Goal: Information Seeking & Learning: Learn about a topic

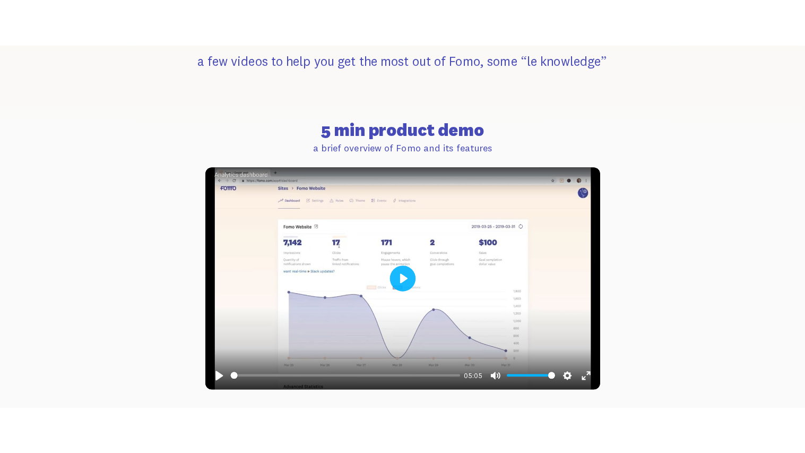
scroll to position [342, 0]
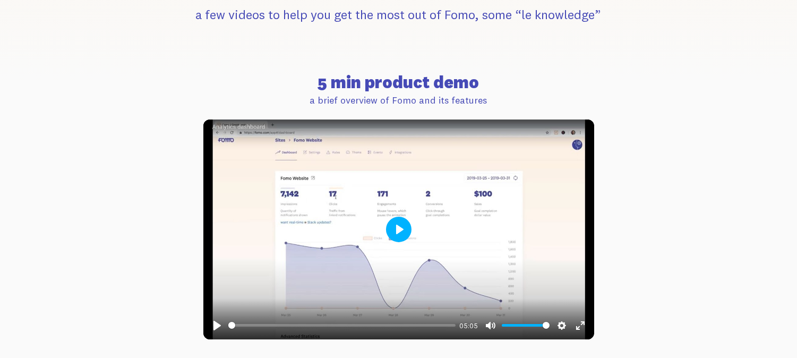
click at [401, 219] on button "Play" at bounding box center [398, 229] width 25 height 25
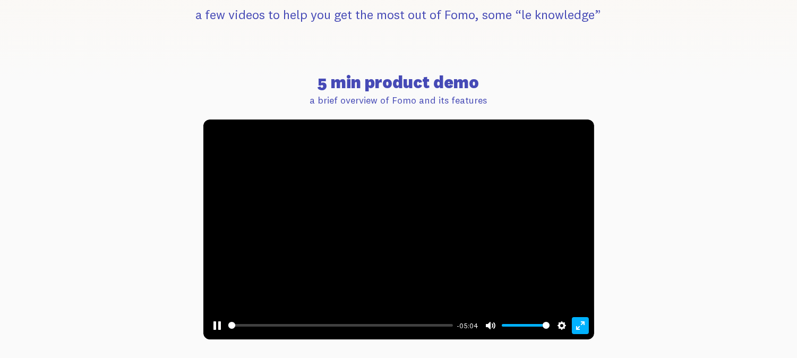
click at [579, 325] on button "Exit fullscreen Enter fullscreen" at bounding box center [580, 325] width 17 height 17
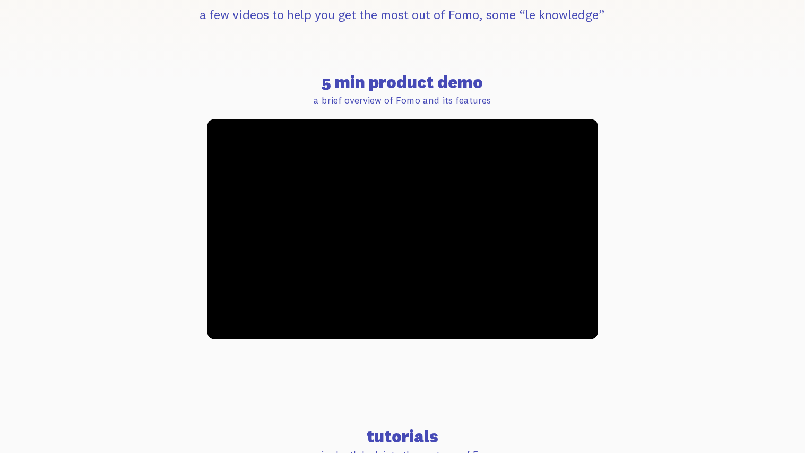
type input "0.62"
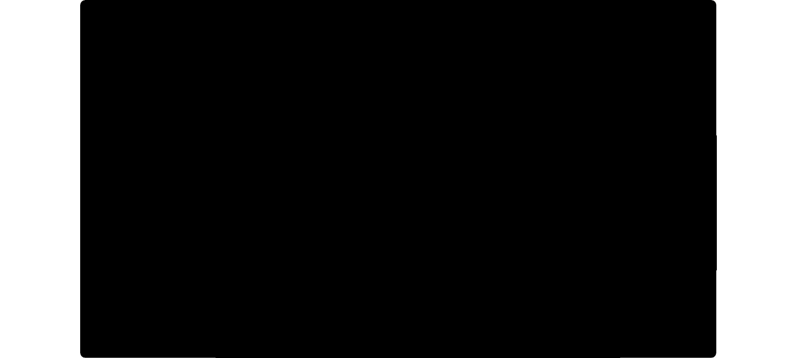
scroll to position [0, 0]
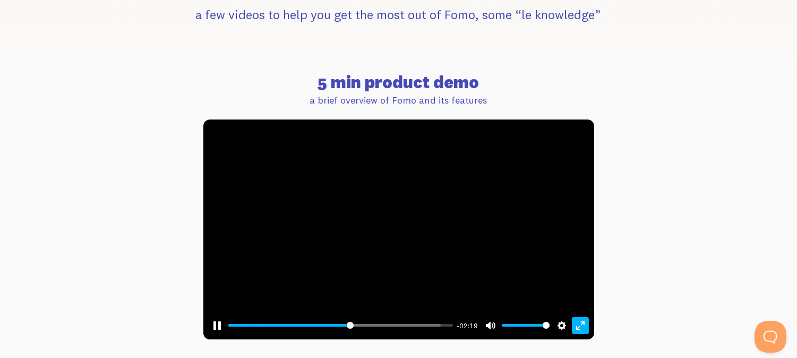
click at [575, 321] on button "Exit fullscreen Enter fullscreen" at bounding box center [580, 325] width 17 height 17
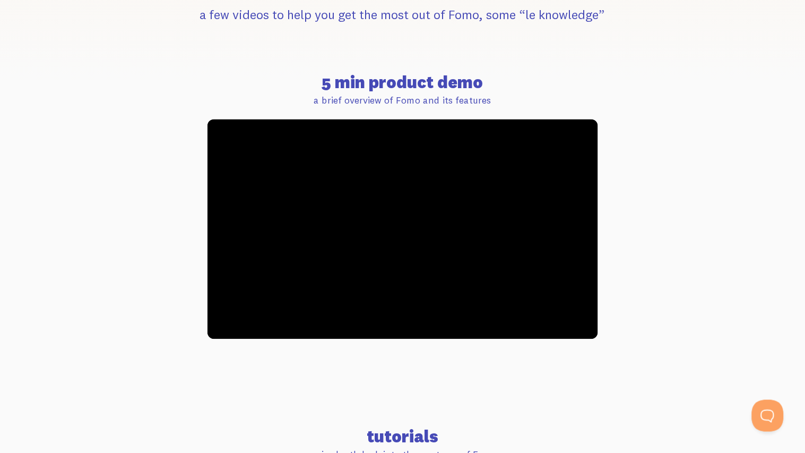
click at [576, 357] on button "Exit fullscreen Enter fullscreen" at bounding box center [584, 366] width 17 height 17
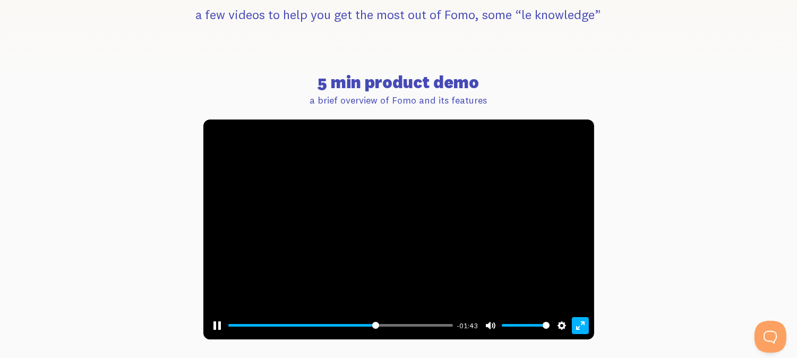
click at [576, 323] on button "Exit fullscreen Enter fullscreen" at bounding box center [580, 325] width 17 height 17
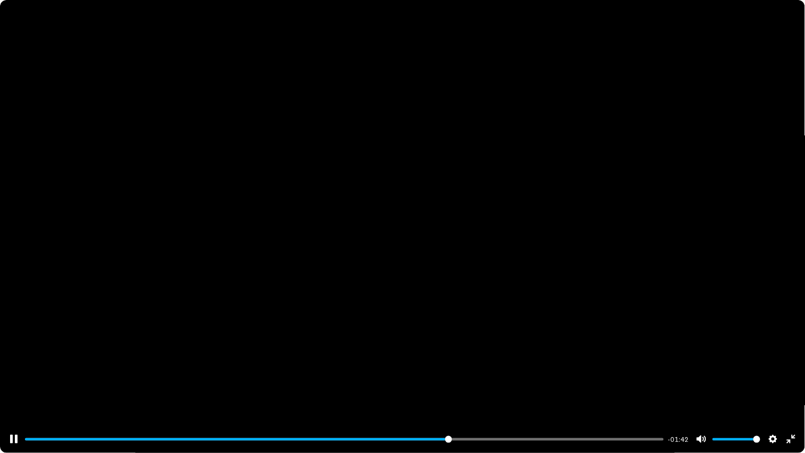
click at [400, 264] on div at bounding box center [402, 226] width 805 height 453
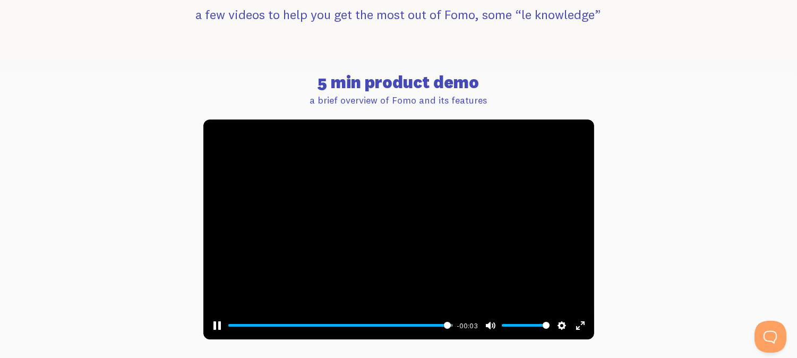
click at [412, 213] on div at bounding box center [398, 229] width 391 height 220
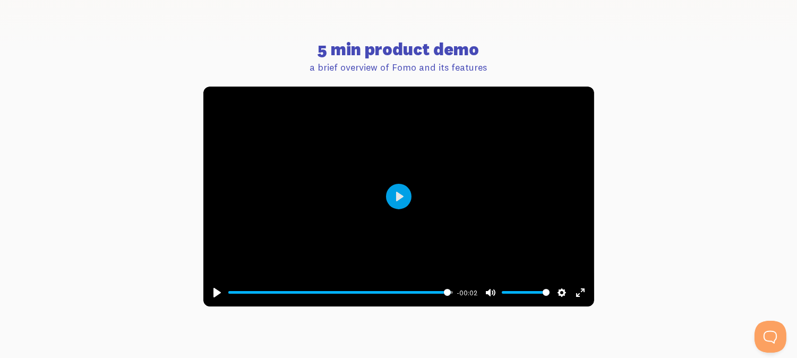
scroll to position [374, 0]
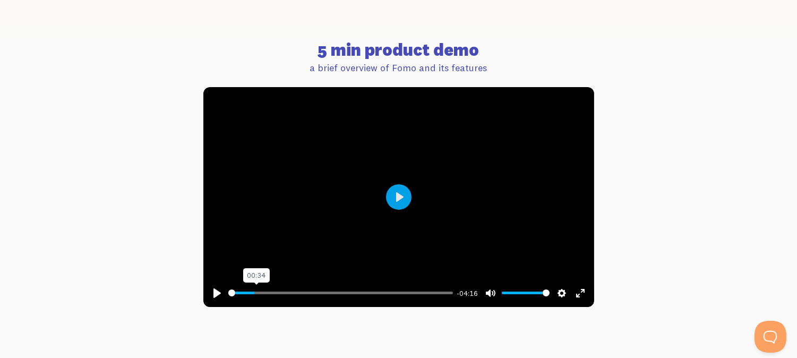
drag, startPoint x: 447, startPoint y: 292, endPoint x: 215, endPoint y: 288, distance: 232.0
click at [228, 288] on input "Seek" at bounding box center [340, 293] width 225 height 10
click at [404, 189] on button "Play" at bounding box center [398, 196] width 25 height 25
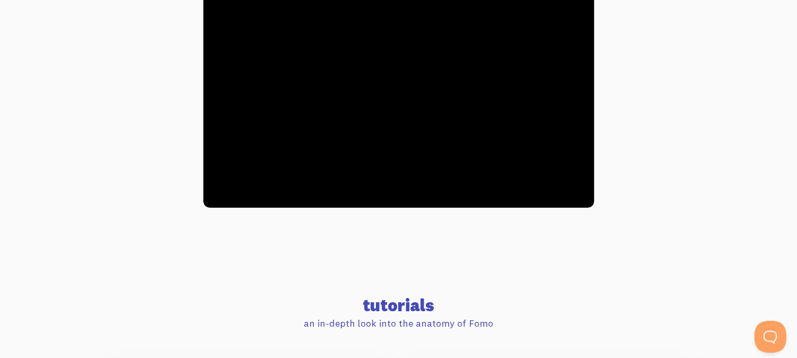
scroll to position [474, 0]
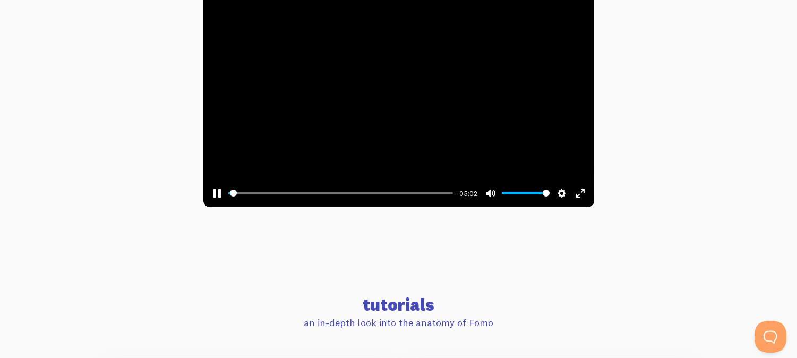
click at [433, 42] on div at bounding box center [398, 97] width 391 height 220
type input "0.76"
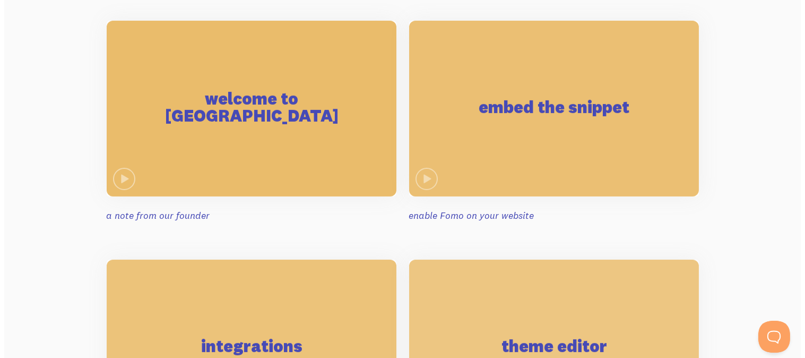
scroll to position [807, 0]
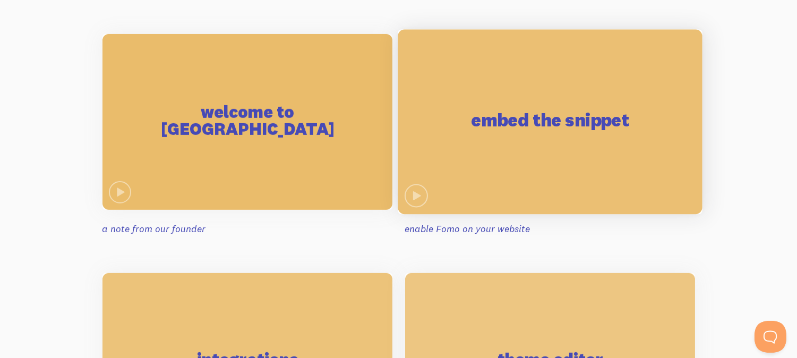
click at [495, 155] on div "embed the snippet" at bounding box center [550, 122] width 304 height 185
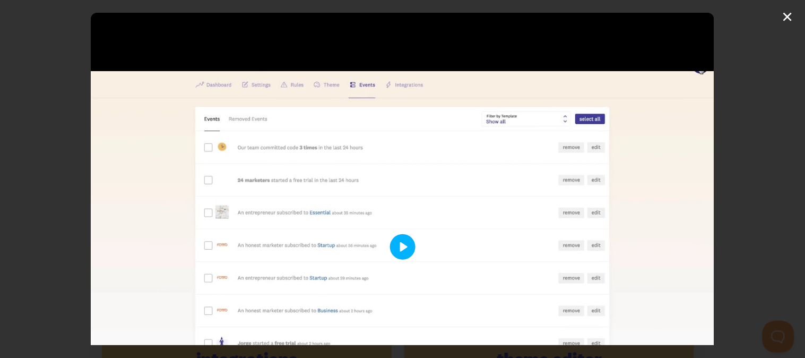
click at [400, 236] on button "Play" at bounding box center [402, 246] width 25 height 25
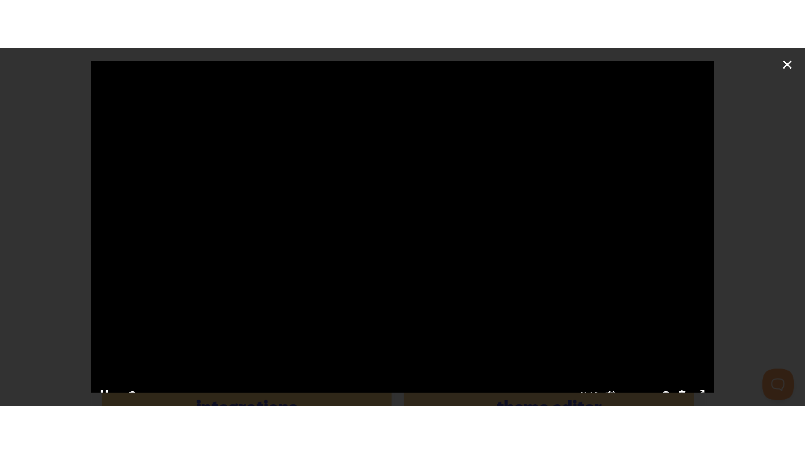
scroll to position [128, 0]
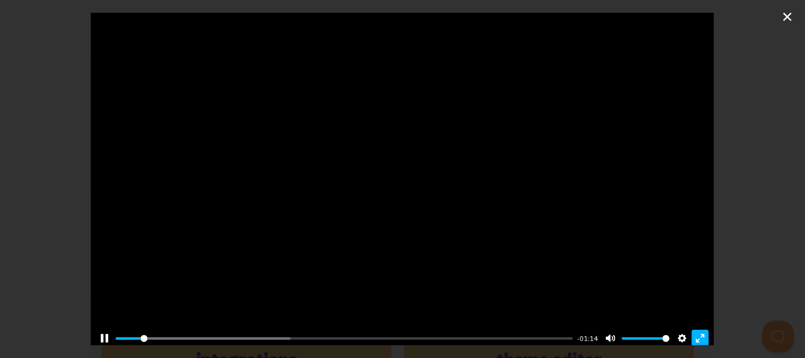
click at [697, 330] on button "Exit fullscreen Enter fullscreen" at bounding box center [700, 338] width 17 height 17
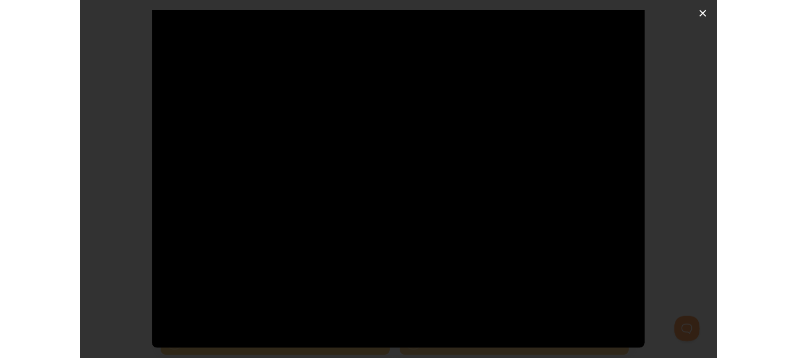
scroll to position [7, 0]
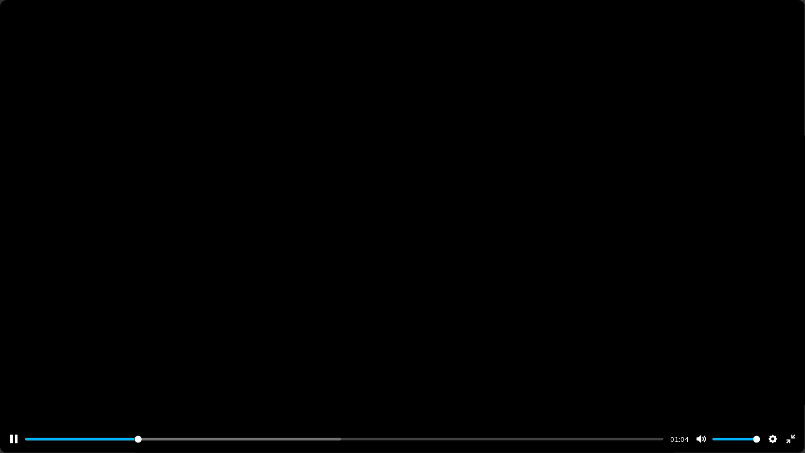
click at [148, 185] on div at bounding box center [402, 226] width 805 height 453
click at [404, 221] on button "Play" at bounding box center [402, 226] width 25 height 25
click at [450, 159] on div at bounding box center [402, 226] width 805 height 453
click at [396, 223] on button "Play" at bounding box center [402, 226] width 25 height 25
type input "100"
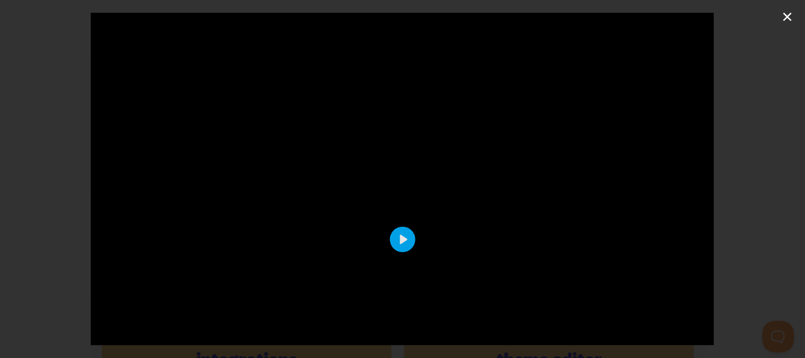
click at [783, 19] on div "Pause Play % buffered 00:00 -00:00 Unmute Mute Disable captions Enable captions…" at bounding box center [402, 179] width 805 height 358
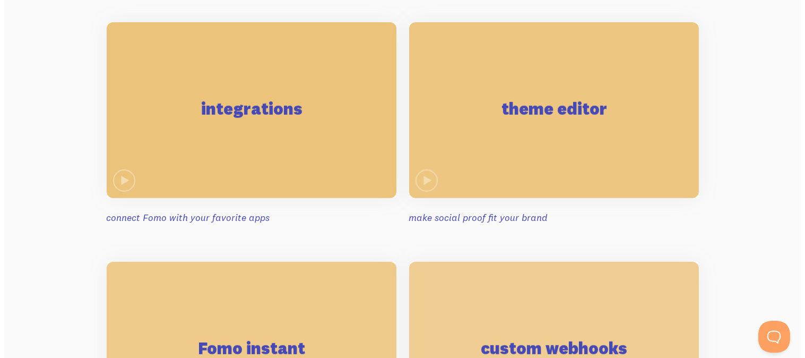
scroll to position [1059, 0]
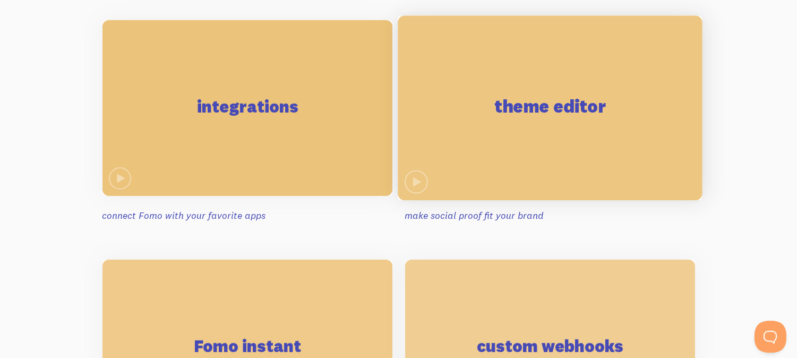
click at [584, 124] on div "theme editor" at bounding box center [550, 108] width 304 height 185
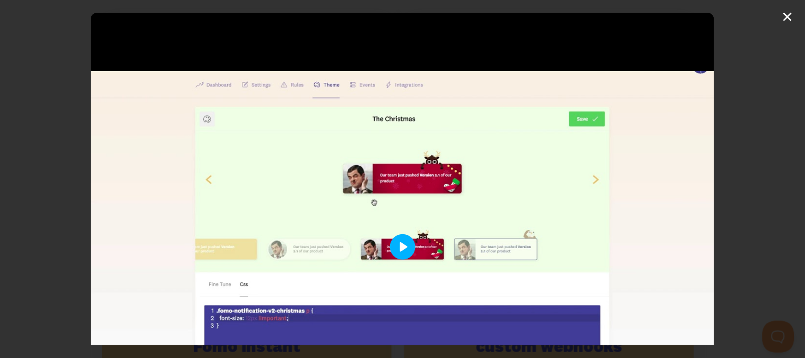
click at [402, 240] on button "Play" at bounding box center [402, 246] width 25 height 25
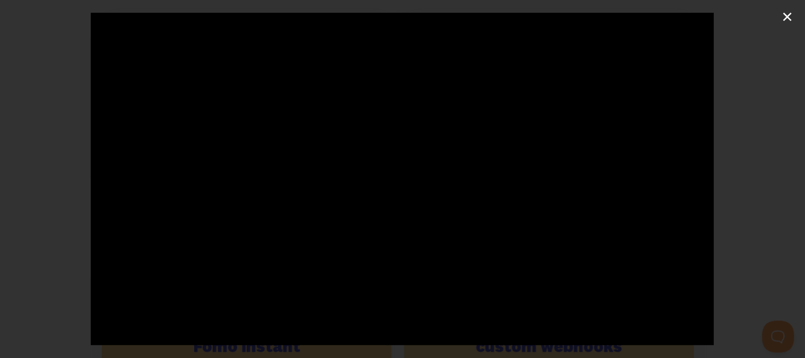
scroll to position [128, 0]
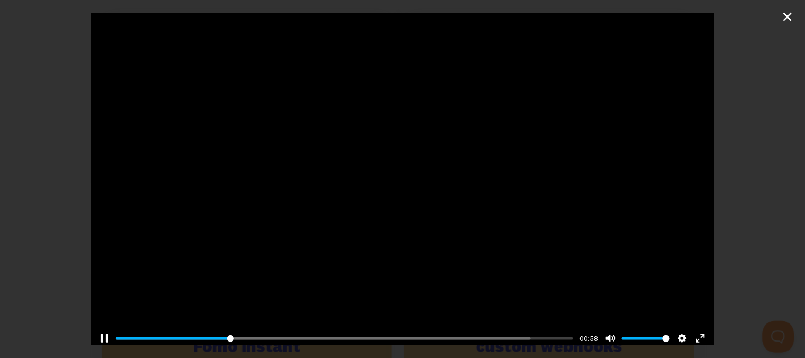
click at [408, 123] on div at bounding box center [403, 118] width 624 height 468
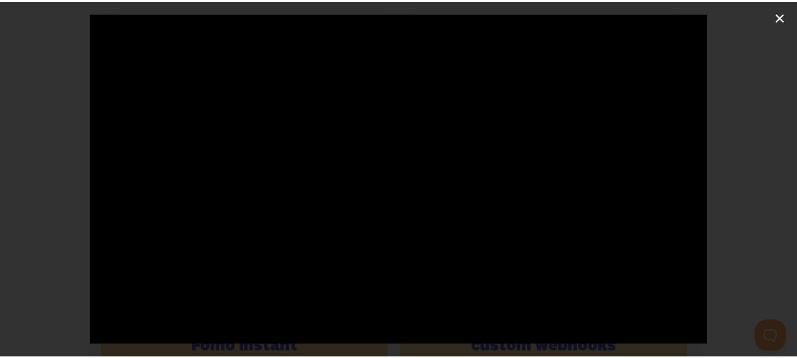
scroll to position [114, 0]
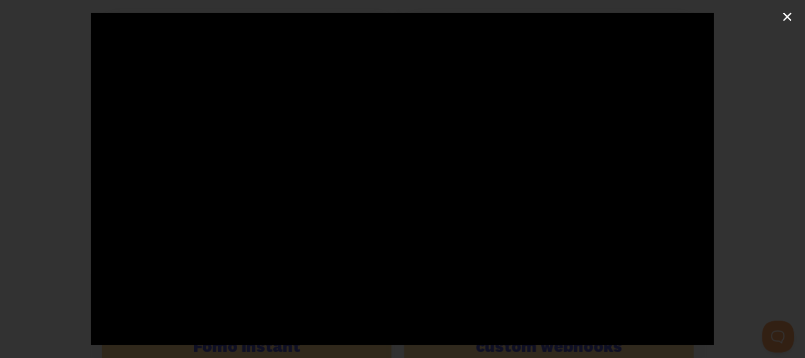
click at [786, 14] on div "Pause Play % buffered 00:00 -00:02 Unmute Mute Disable captions Enable captions…" at bounding box center [402, 179] width 805 height 358
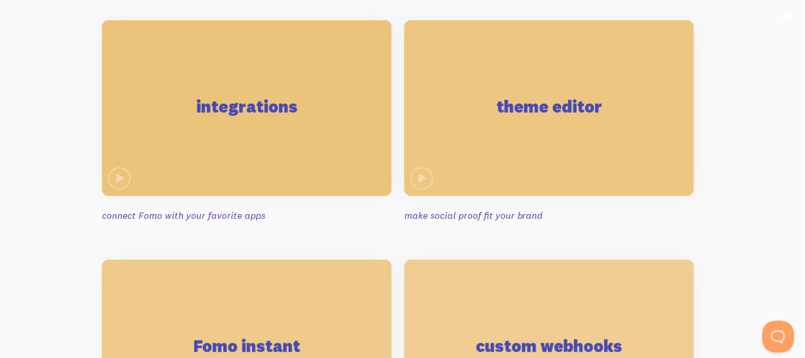
type input "97.94"
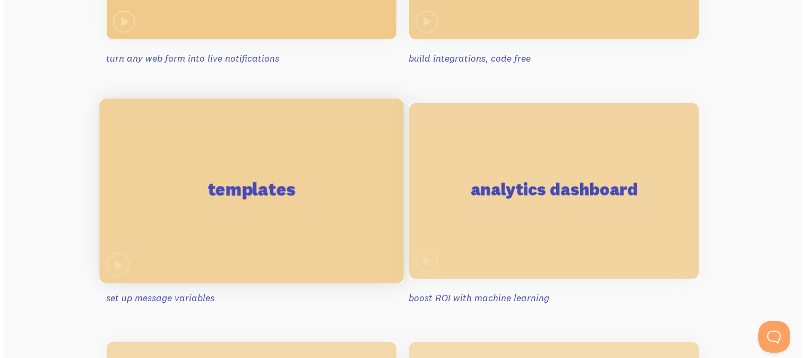
scroll to position [1456, 0]
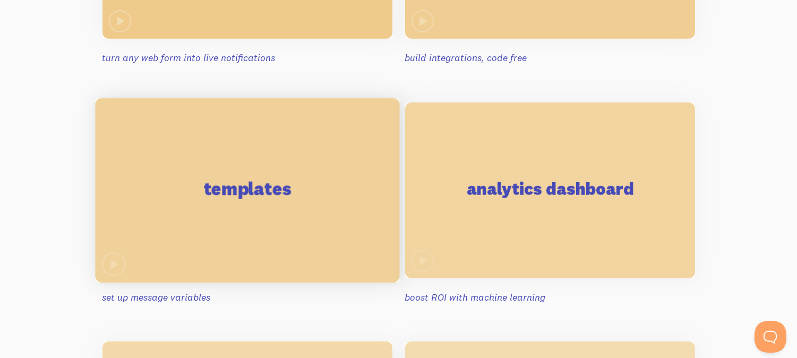
click at [264, 218] on div "templates" at bounding box center [247, 190] width 304 height 185
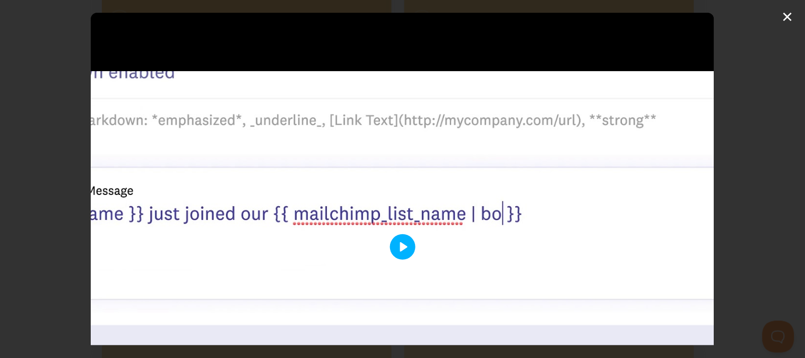
click at [396, 237] on button "Play" at bounding box center [402, 246] width 25 height 25
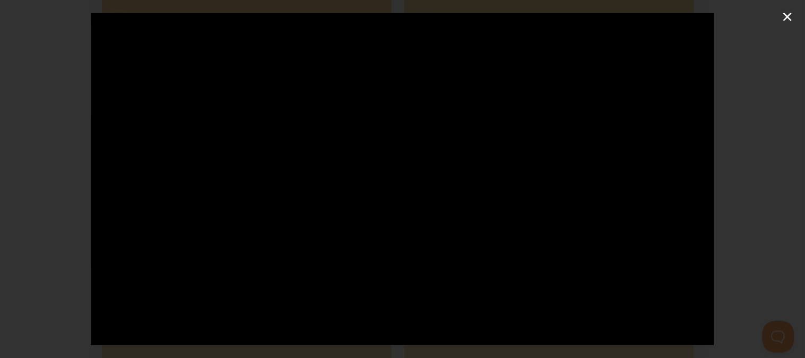
scroll to position [128, 0]
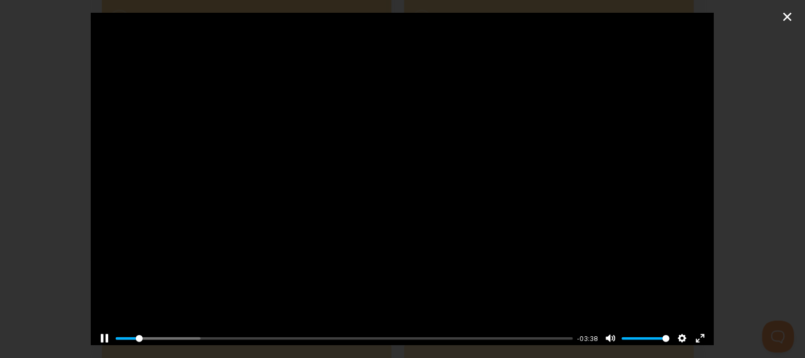
click at [423, 221] on div at bounding box center [403, 118] width 624 height 468
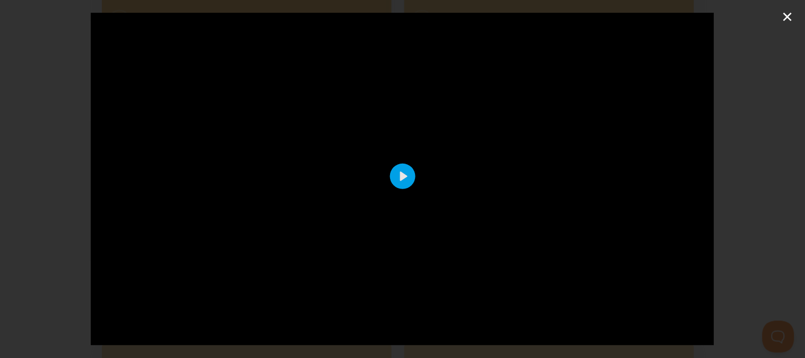
scroll to position [70, 0]
click at [393, 173] on button "Play" at bounding box center [402, 177] width 25 height 25
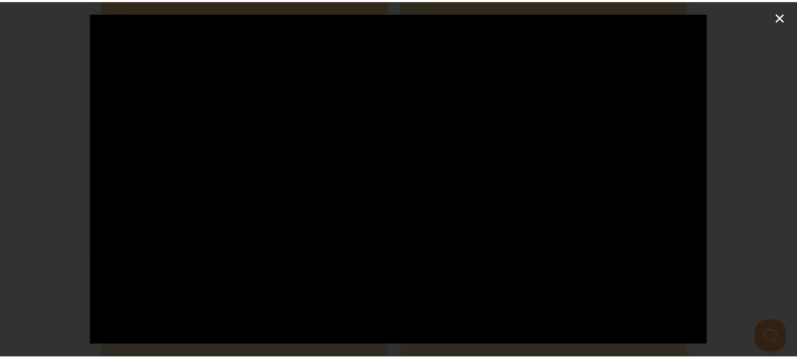
scroll to position [44, 0]
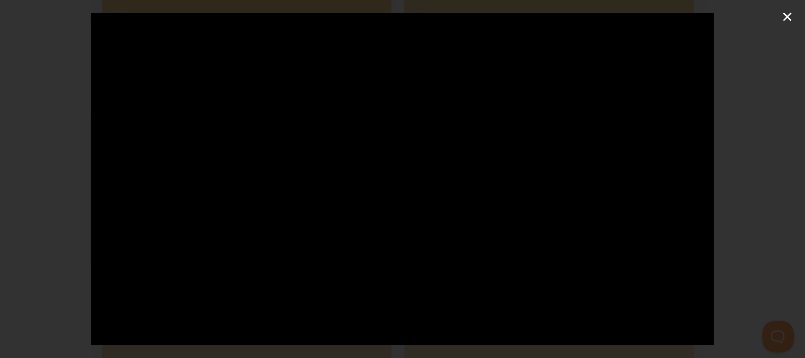
type input "100"
click at [787, 19] on div "Pause Play % buffered 00:00 00:00 Unmute Mute Disable captions Enable captions …" at bounding box center [402, 179] width 805 height 358
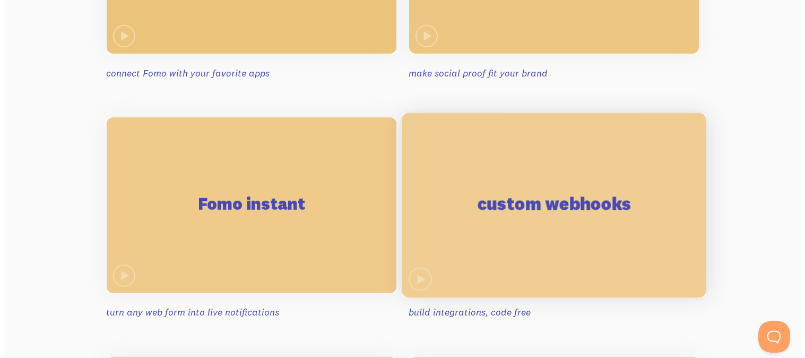
scroll to position [1206, 0]
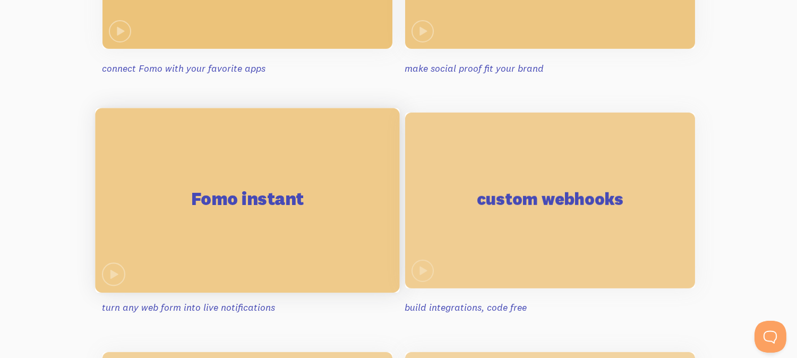
click at [257, 228] on div "Fomo instant" at bounding box center [247, 200] width 304 height 185
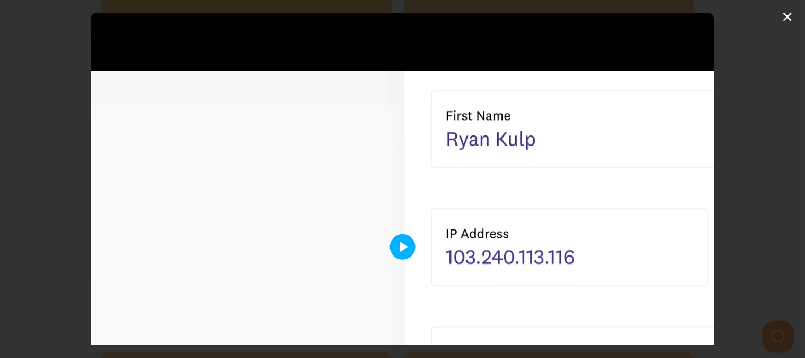
click at [394, 241] on button "Play" at bounding box center [402, 246] width 25 height 25
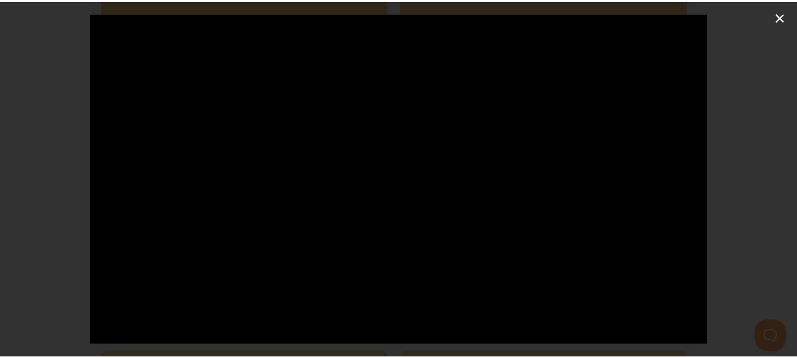
scroll to position [128, 0]
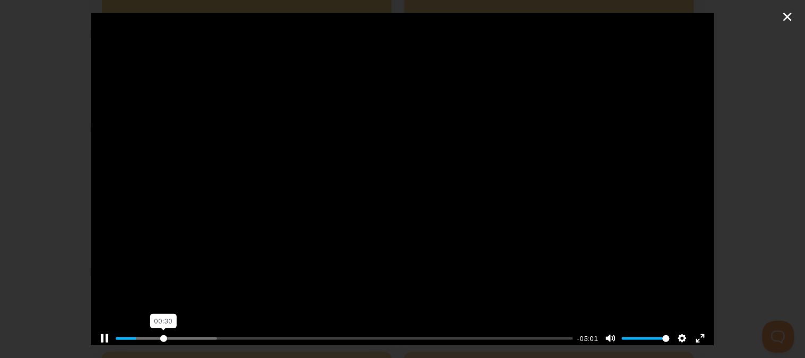
click at [162, 333] on input "Seek" at bounding box center [345, 338] width 458 height 10
click at [254, 252] on div at bounding box center [403, 118] width 624 height 468
type input "10.42"
click at [788, 21] on div "Pause Play % buffered 00:41 -04:43 Unmute Mute Disable captions Enable captions…" at bounding box center [402, 179] width 805 height 358
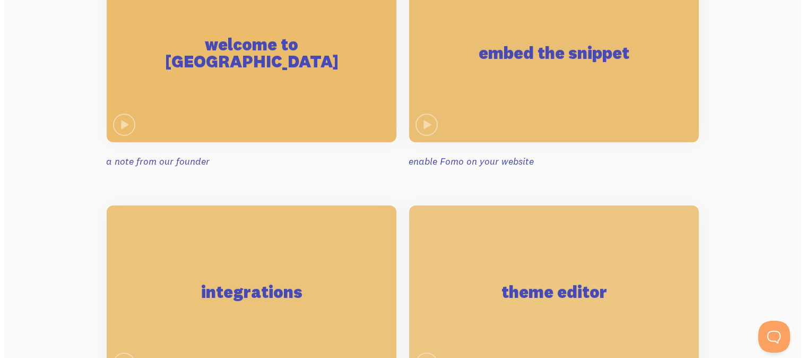
scroll to position [875, 0]
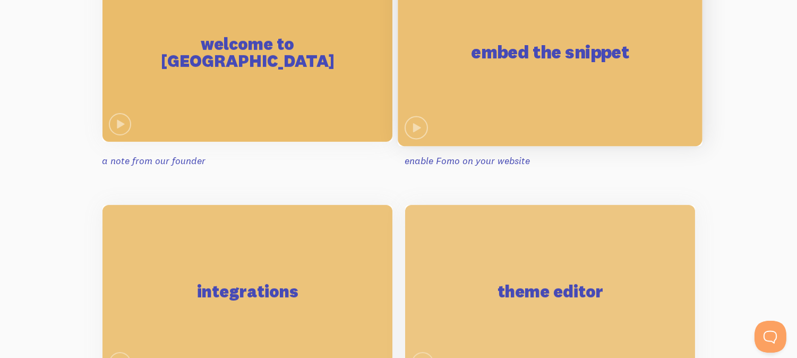
click at [598, 119] on div "embed the snippet" at bounding box center [550, 54] width 304 height 185
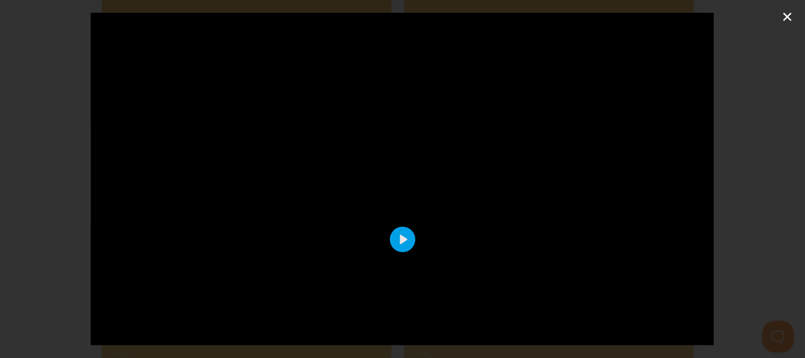
scroll to position [128, 0]
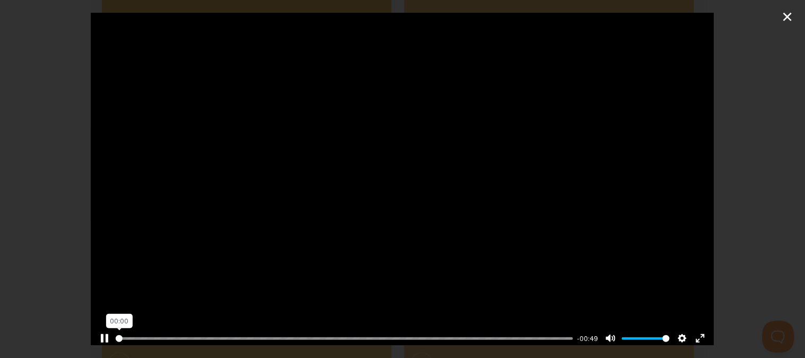
drag, startPoint x: 564, startPoint y: 330, endPoint x: 0, endPoint y: 317, distance: 564.4
click at [116, 333] on input "Seek" at bounding box center [345, 338] width 458 height 10
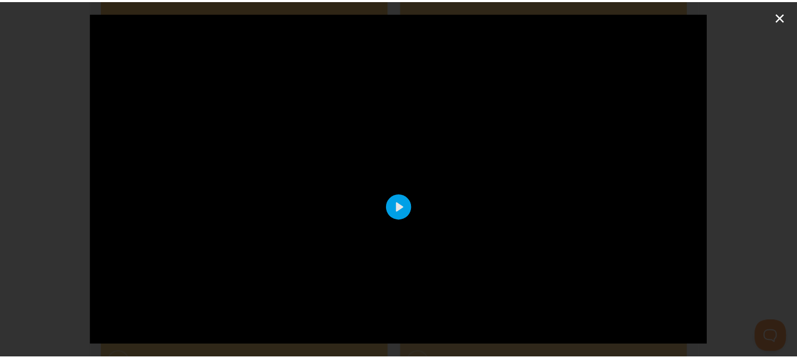
scroll to position [40, 0]
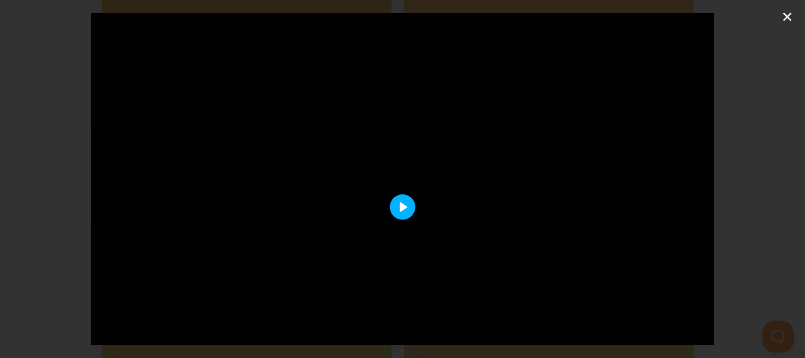
click at [396, 212] on button "Play" at bounding box center [402, 206] width 25 height 25
click at [373, 178] on div at bounding box center [403, 207] width 624 height 468
click at [393, 209] on button "Play" at bounding box center [402, 206] width 25 height 25
type input "100"
click at [787, 24] on div "Pause Play % buffered 00:00 00:00 Unmute Mute Disable captions Enable captions …" at bounding box center [402, 179] width 805 height 358
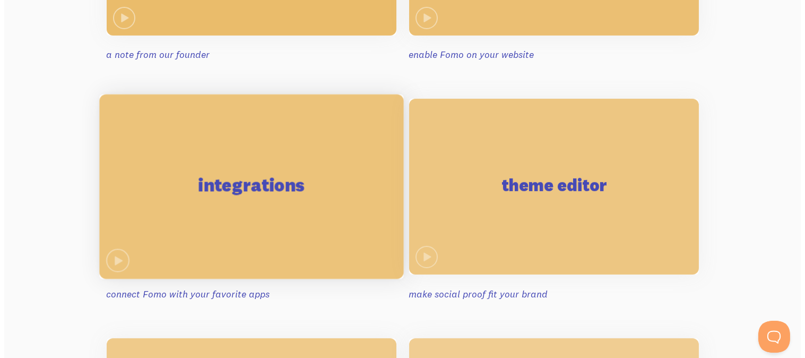
scroll to position [982, 0]
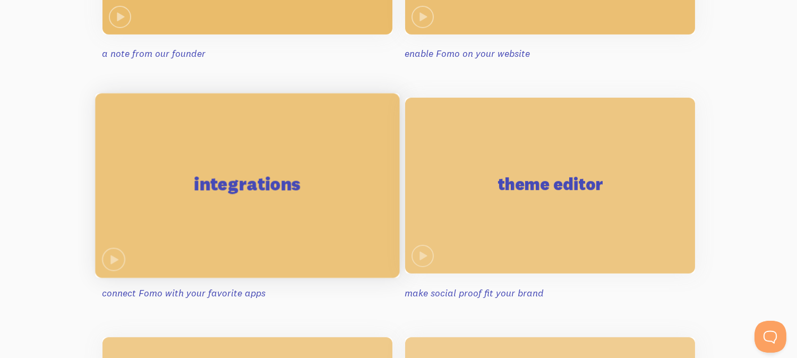
click at [282, 157] on div "integrations" at bounding box center [247, 185] width 304 height 185
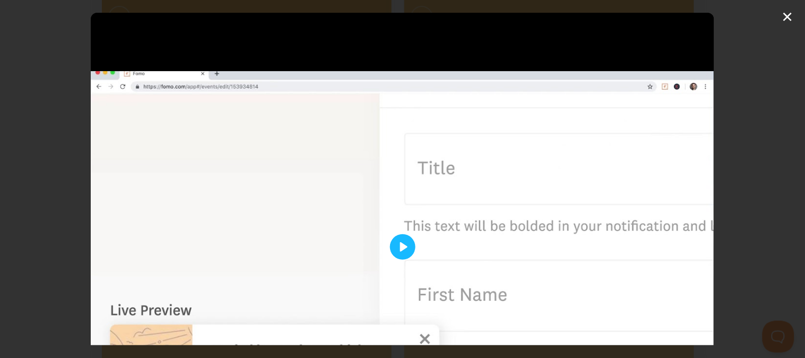
click at [409, 234] on div at bounding box center [403, 247] width 624 height 468
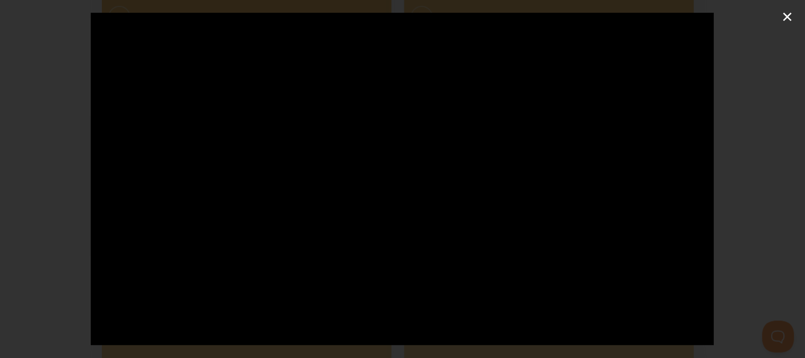
scroll to position [128, 0]
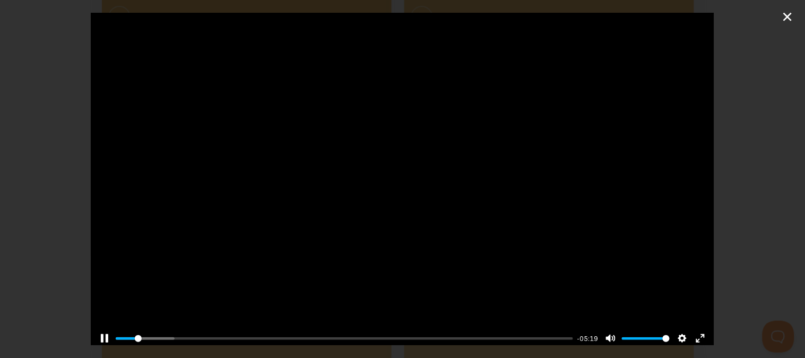
click at [188, 326] on div "Pause Play % buffered 00:51 -05:19 Unmute Mute Disable captions Enable captions…" at bounding box center [403, 331] width 624 height 41
click at [173, 333] on input "Seek" at bounding box center [345, 338] width 458 height 10
click at [255, 333] on input "Seek" at bounding box center [345, 338] width 458 height 10
drag, startPoint x: 261, startPoint y: 334, endPoint x: 208, endPoint y: 335, distance: 52.5
click at [208, 335] on input "Seek" at bounding box center [345, 338] width 458 height 10
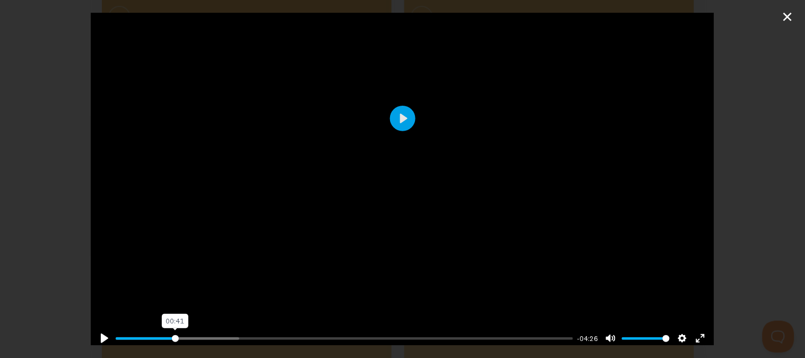
drag, startPoint x: 208, startPoint y: 330, endPoint x: 174, endPoint y: 330, distance: 33.4
click at [174, 333] on input "Seek" at bounding box center [345, 338] width 458 height 10
click at [242, 228] on div at bounding box center [403, 118] width 624 height 468
click at [279, 151] on div at bounding box center [403, 118] width 624 height 468
click at [400, 106] on button "Play" at bounding box center [402, 118] width 25 height 25
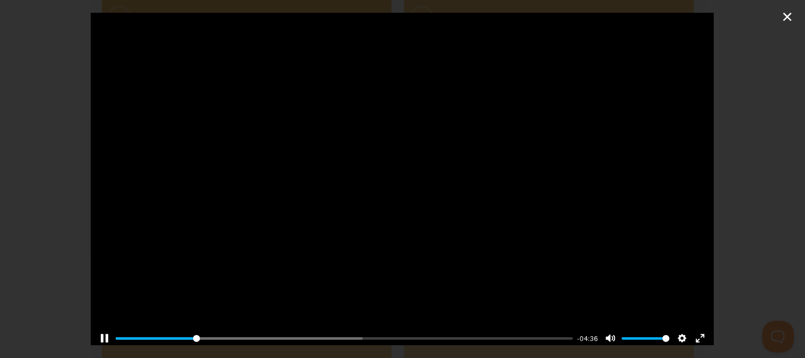
click at [380, 179] on div at bounding box center [403, 118] width 624 height 468
click at [391, 107] on button "Play" at bounding box center [402, 118] width 25 height 25
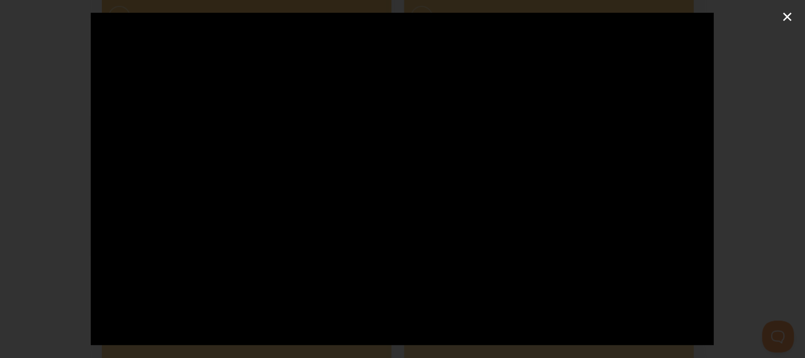
scroll to position [0, 0]
click at [273, 183] on div at bounding box center [403, 247] width 624 height 468
click at [395, 245] on button "Play" at bounding box center [402, 246] width 25 height 25
click at [229, 144] on div at bounding box center [403, 193] width 624 height 468
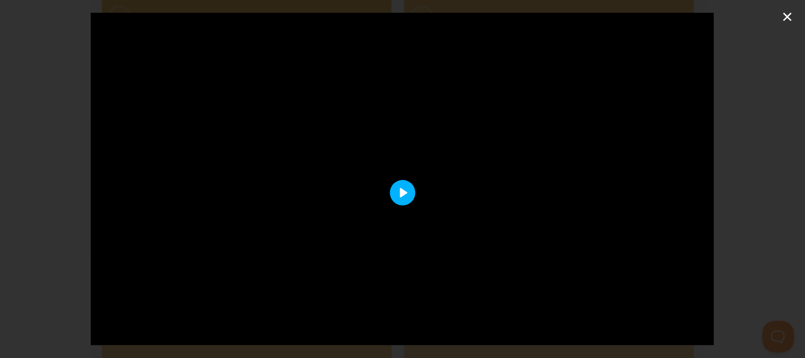
click at [390, 184] on button "Play" at bounding box center [402, 192] width 25 height 25
click at [454, 207] on div at bounding box center [403, 193] width 624 height 468
click at [404, 221] on button "Play" at bounding box center [402, 223] width 25 height 25
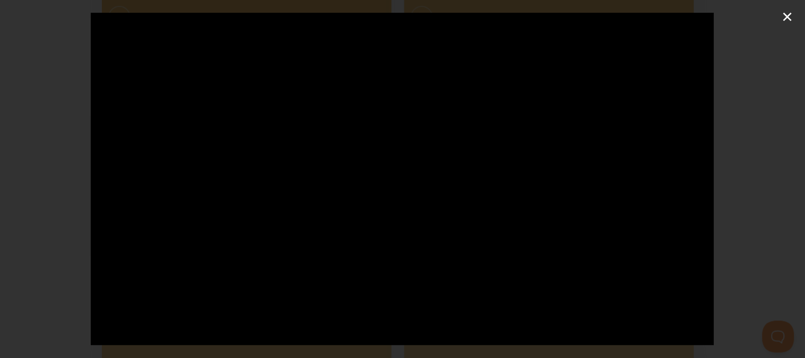
click at [321, 188] on div at bounding box center [403, 168] width 624 height 468
click at [402, 165] on button "Play" at bounding box center [402, 168] width 25 height 25
click at [288, 258] on div at bounding box center [403, 140] width 624 height 468
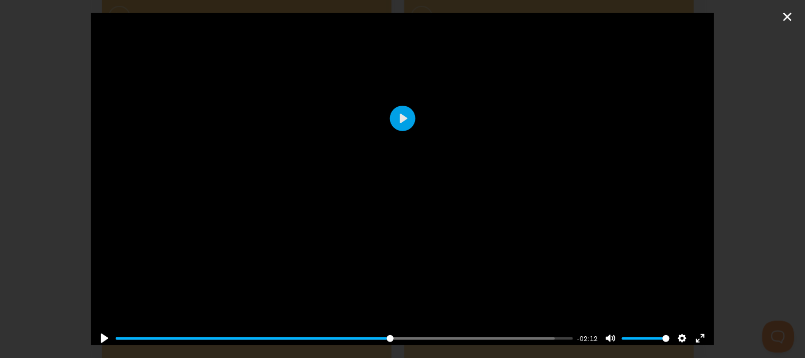
scroll to position [126, 0]
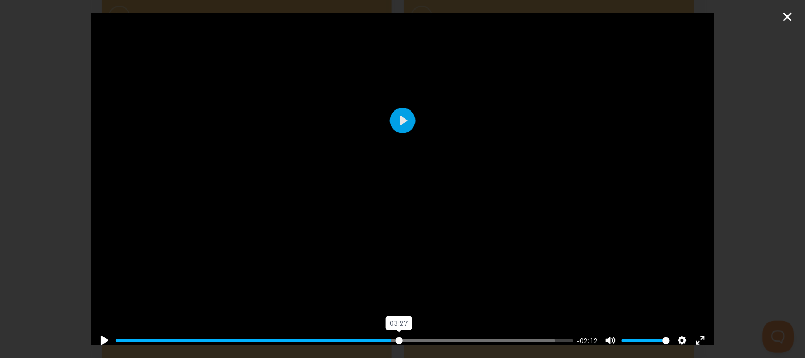
click at [394, 335] on input "Seek" at bounding box center [345, 340] width 458 height 10
click at [397, 335] on input "Seek" at bounding box center [345, 340] width 458 height 10
click at [406, 335] on input "Seek" at bounding box center [345, 340] width 458 height 10
click at [426, 335] on input "Seek" at bounding box center [345, 340] width 458 height 10
click at [437, 336] on input "Seek" at bounding box center [345, 340] width 458 height 10
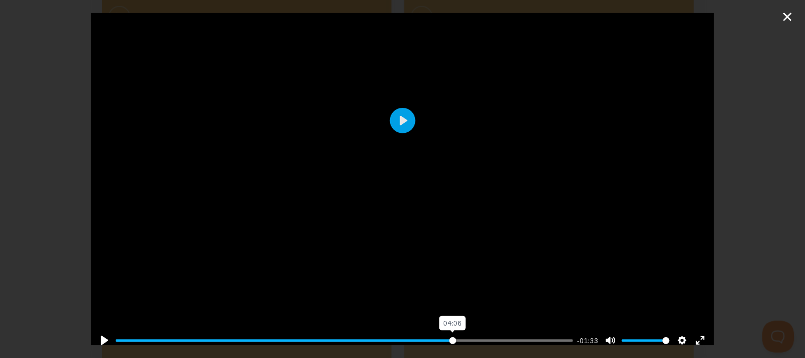
click at [446, 336] on input "Seek" at bounding box center [345, 340] width 458 height 10
click at [462, 335] on input "Seek" at bounding box center [345, 340] width 458 height 10
click at [481, 335] on input "Seek" at bounding box center [345, 340] width 458 height 10
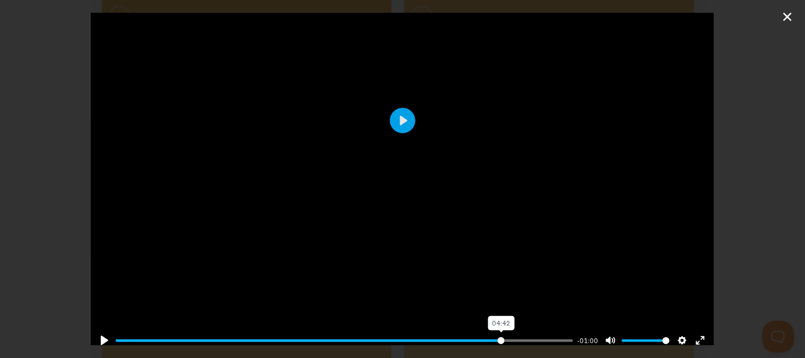
type input "84.8"
click at [494, 335] on input "Seek" at bounding box center [345, 340] width 458 height 10
click at [778, 11] on div "Pause Play % buffered 04:15 -01:00 Unmute Mute Disable captions Enable captions…" at bounding box center [402, 179] width 805 height 358
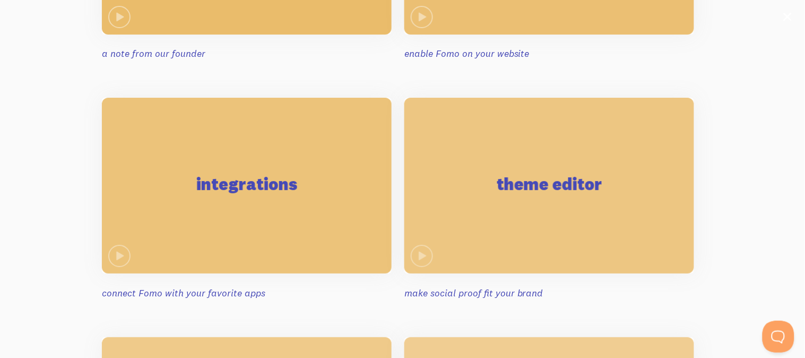
click at [778, 11] on div "Pause Play % buffered 04:15 -01:00 Unmute Mute Disable captions Enable captions…" at bounding box center [402, 179] width 805 height 358
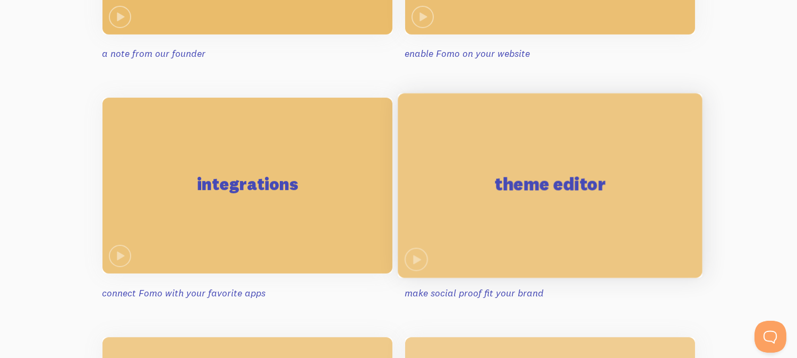
click at [524, 250] on div "theme editor" at bounding box center [550, 185] width 304 height 185
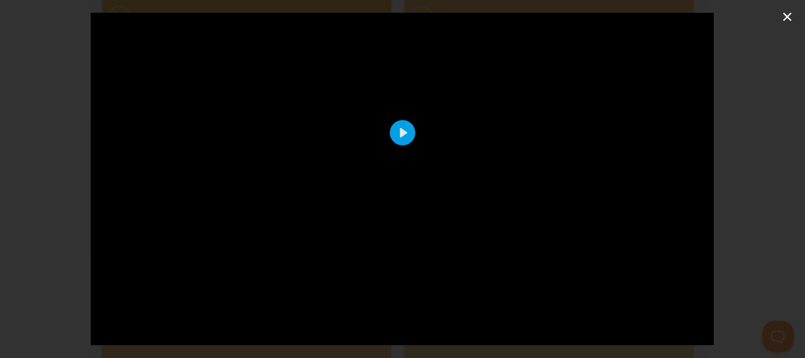
scroll to position [128, 0]
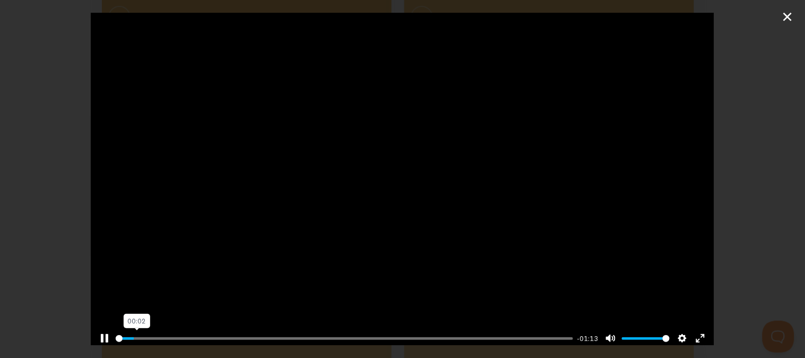
drag, startPoint x: 560, startPoint y: 331, endPoint x: 70, endPoint y: 299, distance: 491.4
click at [116, 333] on input "Seek" at bounding box center [345, 338] width 458 height 10
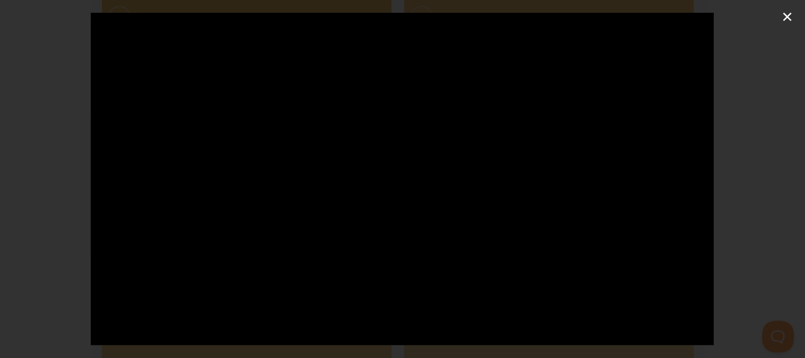
scroll to position [18, 0]
click at [289, 91] on div at bounding box center [403, 229] width 624 height 468
click at [401, 217] on button "Play" at bounding box center [402, 229] width 25 height 25
click at [414, 165] on div at bounding box center [403, 229] width 624 height 468
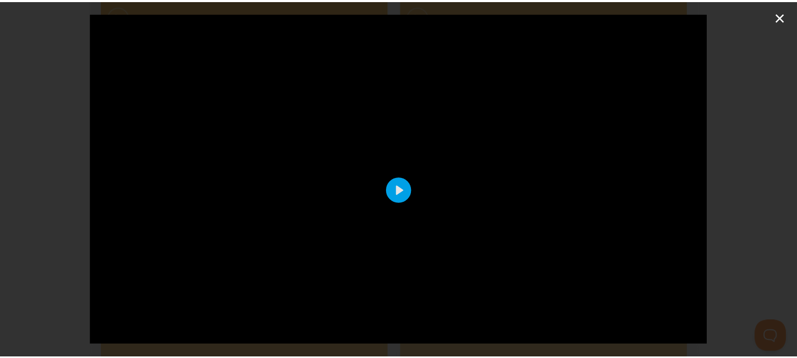
scroll to position [128, 0]
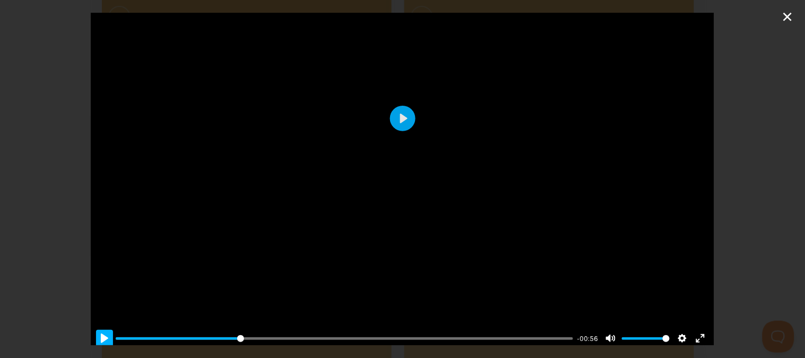
click at [97, 332] on button "Pause Play" at bounding box center [104, 338] width 17 height 17
type input "30.74"
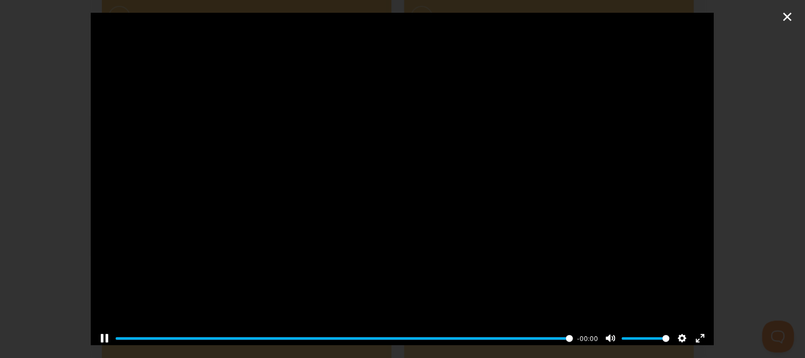
type input "99.96"
click at [786, 8] on div "Pause Play % buffered 00:44 -00:00 Unmute Mute Disable captions Enable captions…" at bounding box center [402, 179] width 805 height 358
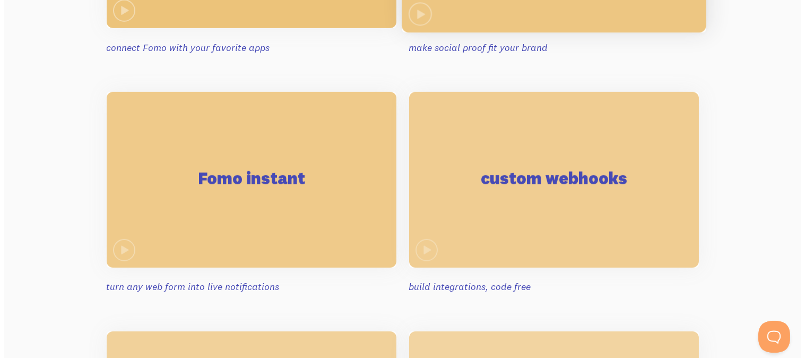
scroll to position [1236, 0]
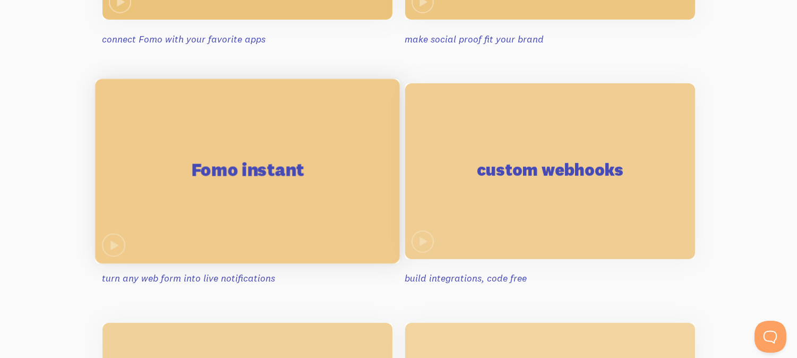
click at [265, 207] on div "Fomo instant" at bounding box center [247, 171] width 304 height 185
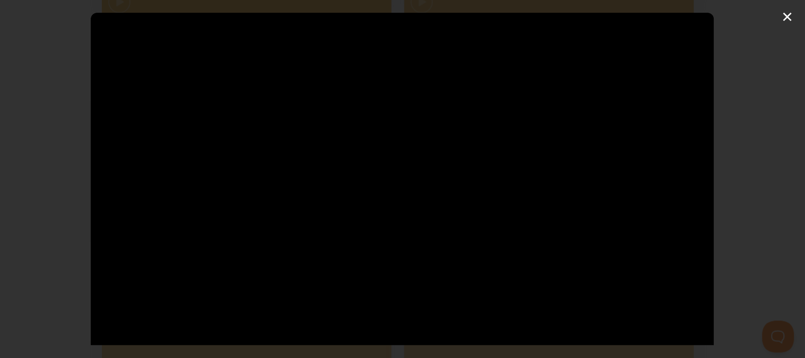
click at [237, 158] on div at bounding box center [403, 247] width 624 height 468
click at [406, 240] on button "Play" at bounding box center [402, 246] width 25 height 25
click at [263, 213] on div at bounding box center [403, 247] width 624 height 468
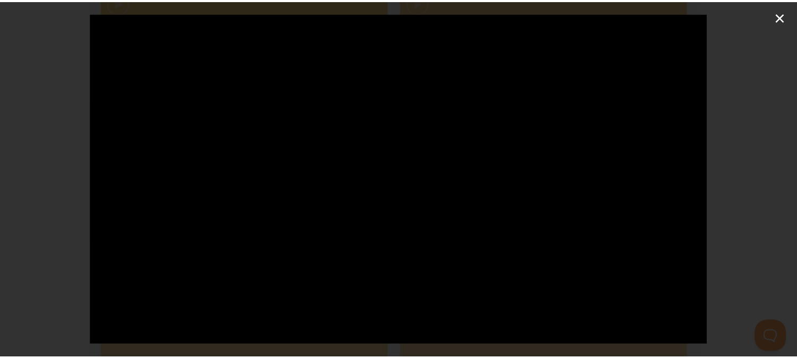
scroll to position [48, 0]
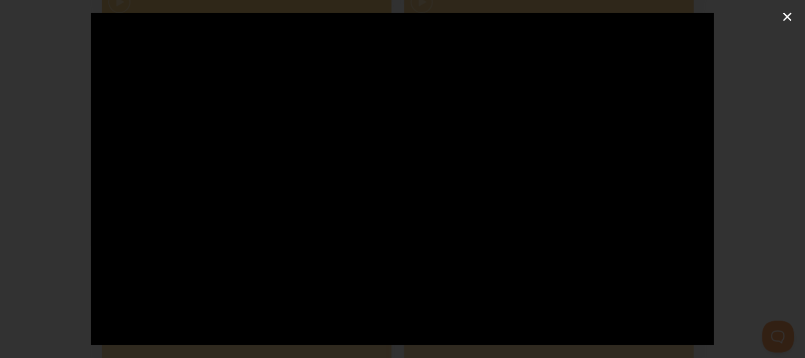
type input "100"
click at [795, 9] on div "Pause Play % buffered 00:41 00:00 Unmute Mute Disable captions Enable captions …" at bounding box center [402, 179] width 805 height 358
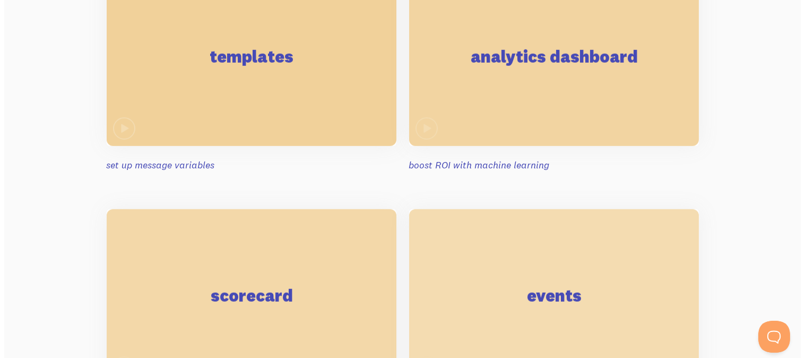
scroll to position [1588, 0]
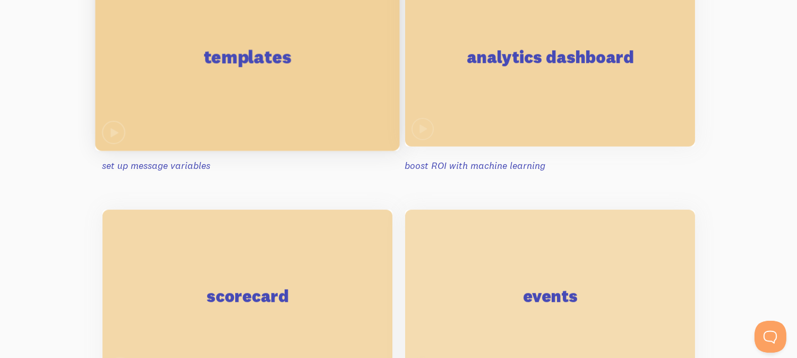
click at [210, 72] on div "templates" at bounding box center [247, 58] width 304 height 185
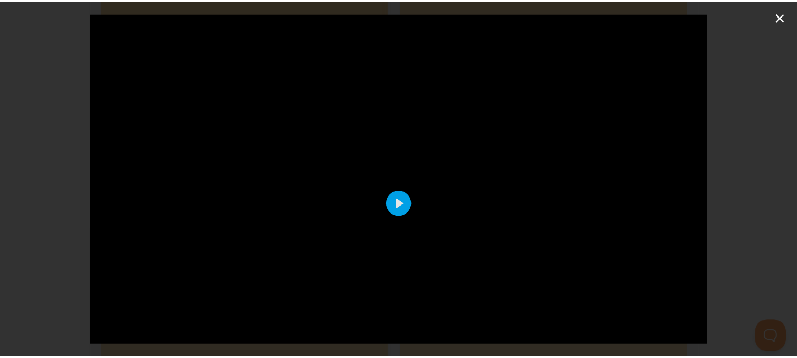
scroll to position [128, 0]
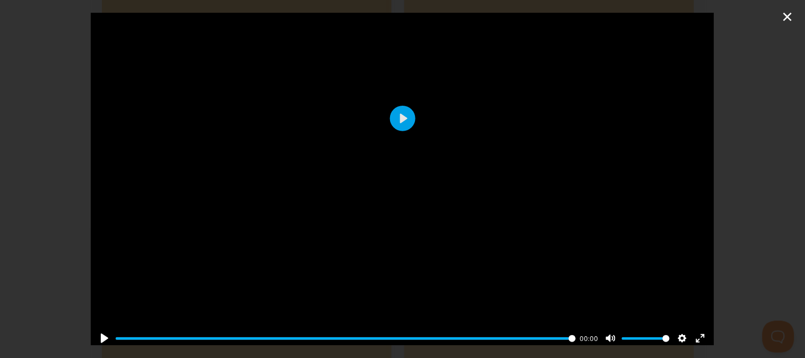
click at [784, 16] on div "Pause Play % buffered 00:00 00:00 Unmute Mute Disable captions Enable captions …" at bounding box center [402, 179] width 805 height 358
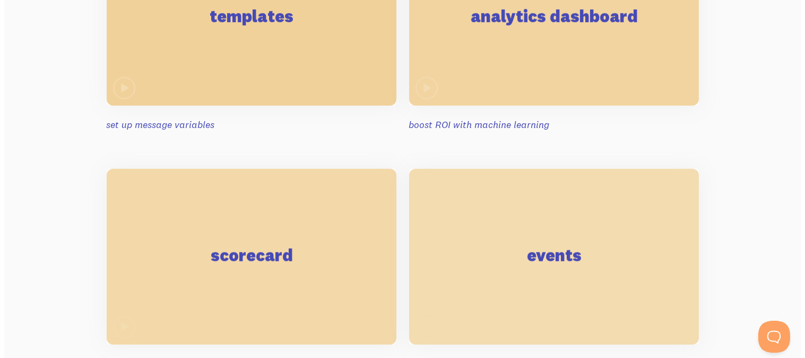
scroll to position [1629, 0]
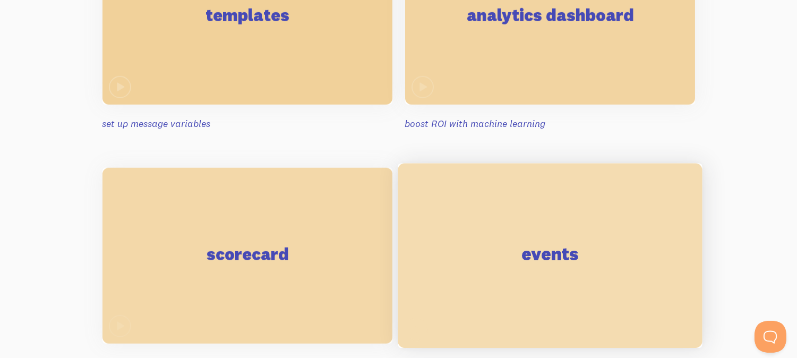
click at [553, 218] on div "events" at bounding box center [550, 255] width 304 height 185
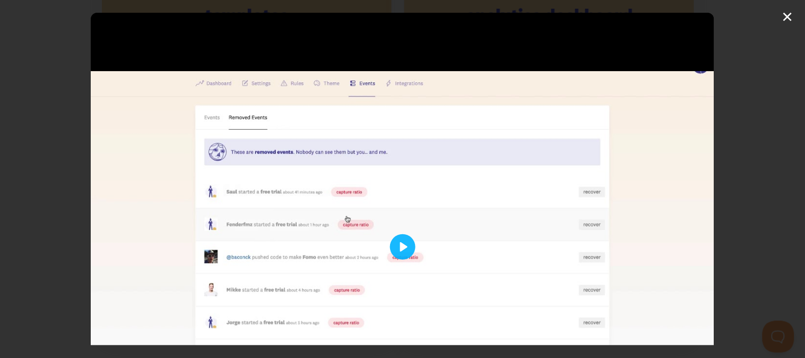
click at [378, 243] on div at bounding box center [403, 247] width 624 height 468
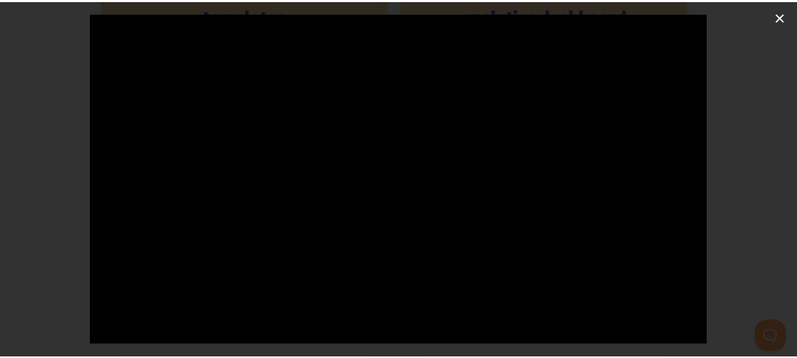
scroll to position [128, 0]
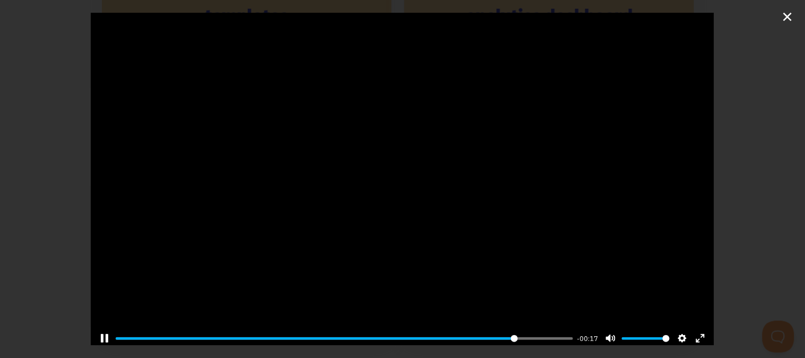
click at [211, 177] on div at bounding box center [403, 118] width 624 height 468
type input "87.73"
click at [783, 12] on div "Pause Play % buffered 00:00 -00:17 Unmute Mute Disable captions Enable captions…" at bounding box center [402, 179] width 805 height 358
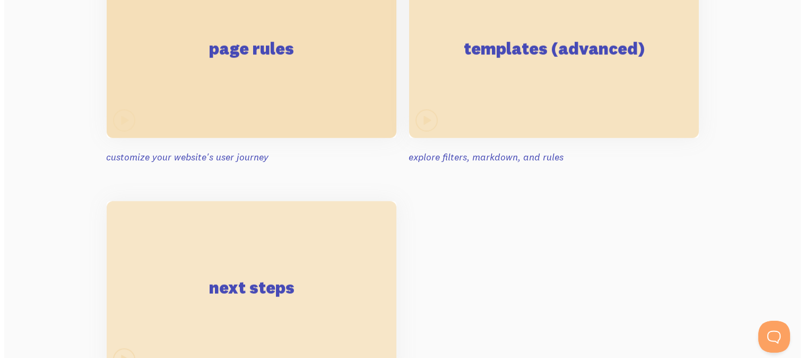
scroll to position [2041, 0]
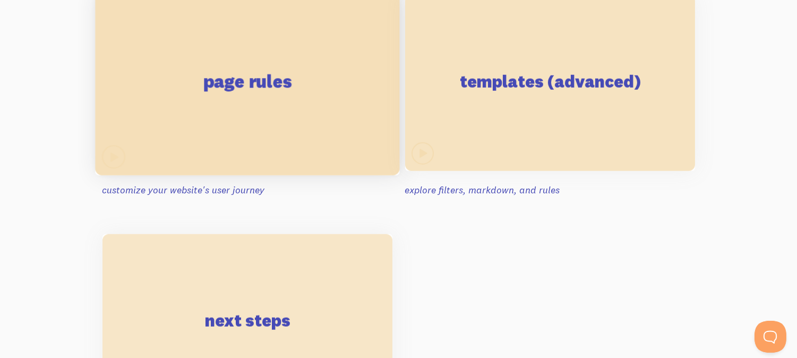
click at [258, 63] on div "page rules" at bounding box center [247, 82] width 304 height 185
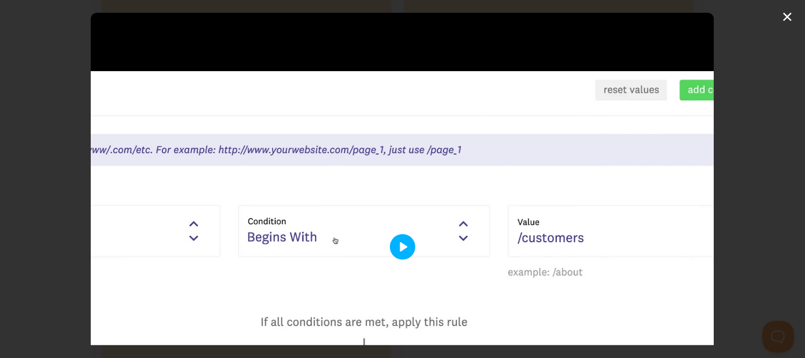
click at [404, 250] on button "Play" at bounding box center [402, 246] width 25 height 25
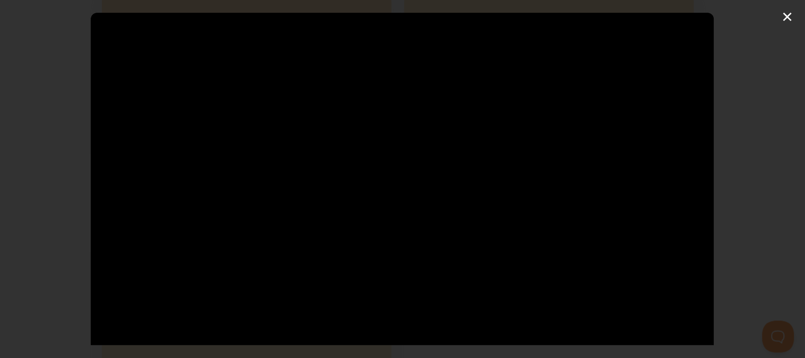
click at [338, 251] on div at bounding box center [403, 247] width 624 height 468
click at [394, 239] on button "Play" at bounding box center [402, 246] width 25 height 25
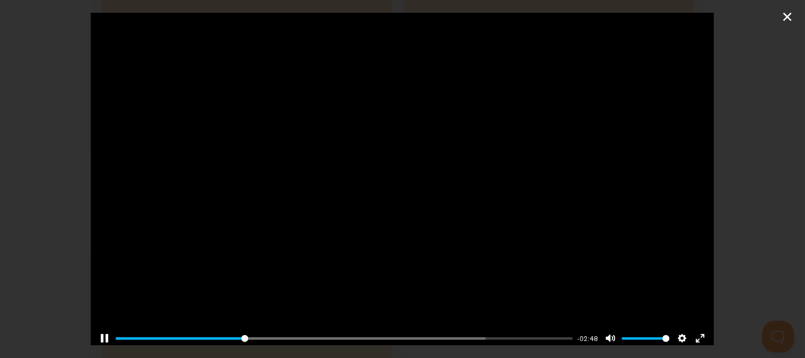
click at [177, 326] on div "Pause Play % buffered 00:30 -02:48 Unmute Mute Disable captions Enable captions…" at bounding box center [403, 331] width 624 height 41
drag, startPoint x: 241, startPoint y: 330, endPoint x: 149, endPoint y: 326, distance: 91.9
click at [149, 333] on input "Seek" at bounding box center [345, 338] width 458 height 10
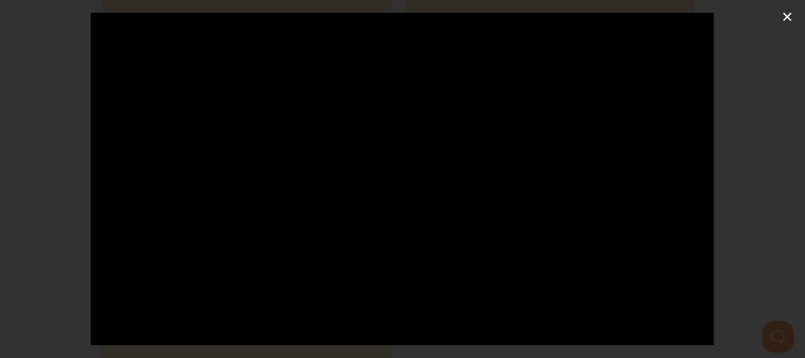
scroll to position [0, 0]
click at [369, 219] on div at bounding box center [403, 247] width 624 height 468
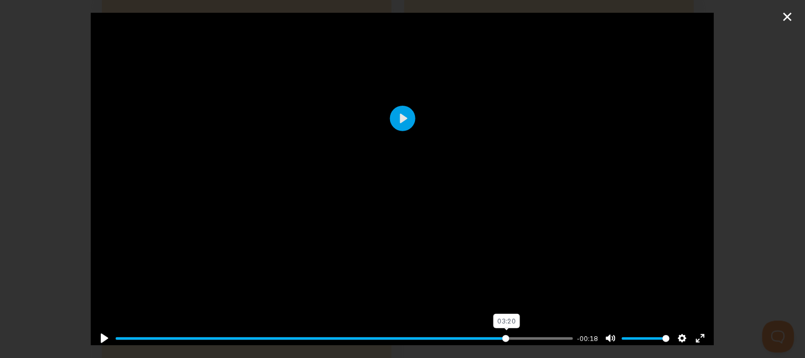
drag, startPoint x: 527, startPoint y: 335, endPoint x: 499, endPoint y: 333, distance: 28.2
click at [499, 333] on input "Seek" at bounding box center [345, 338] width 458 height 10
drag, startPoint x: 499, startPoint y: 333, endPoint x: 467, endPoint y: 333, distance: 31.8
click at [467, 333] on input "Seek" at bounding box center [345, 338] width 458 height 10
drag, startPoint x: 467, startPoint y: 333, endPoint x: 441, endPoint y: 335, distance: 26.1
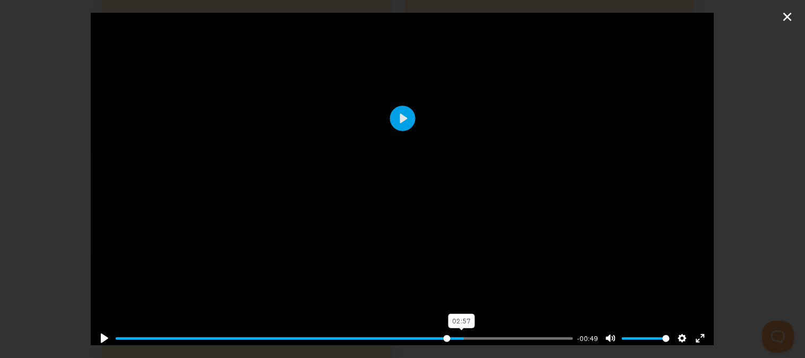
click at [441, 335] on input "Seek" at bounding box center [345, 338] width 458 height 10
drag, startPoint x: 441, startPoint y: 335, endPoint x: 415, endPoint y: 335, distance: 26.5
click at [415, 335] on input "Seek" at bounding box center [345, 338] width 458 height 10
drag, startPoint x: 415, startPoint y: 335, endPoint x: 386, endPoint y: 335, distance: 28.7
click at [386, 335] on input "Seek" at bounding box center [345, 338] width 458 height 10
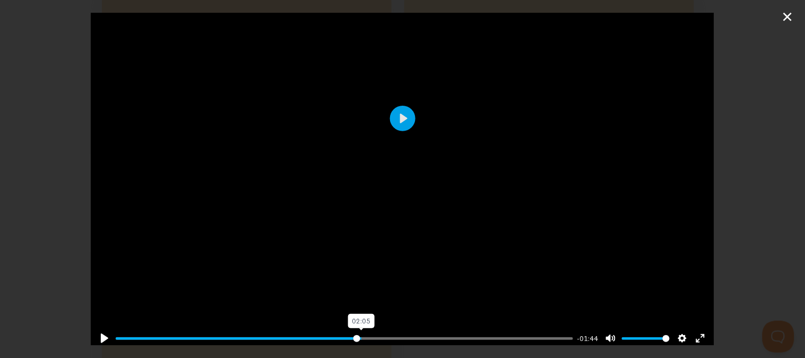
drag, startPoint x: 386, startPoint y: 335, endPoint x: 352, endPoint y: 334, distance: 33.4
click at [352, 334] on input "Seek" at bounding box center [345, 338] width 458 height 10
drag, startPoint x: 352, startPoint y: 334, endPoint x: 341, endPoint y: 334, distance: 11.7
click at [341, 334] on input "Seek" at bounding box center [345, 338] width 458 height 10
drag, startPoint x: 341, startPoint y: 334, endPoint x: 321, endPoint y: 333, distance: 19.7
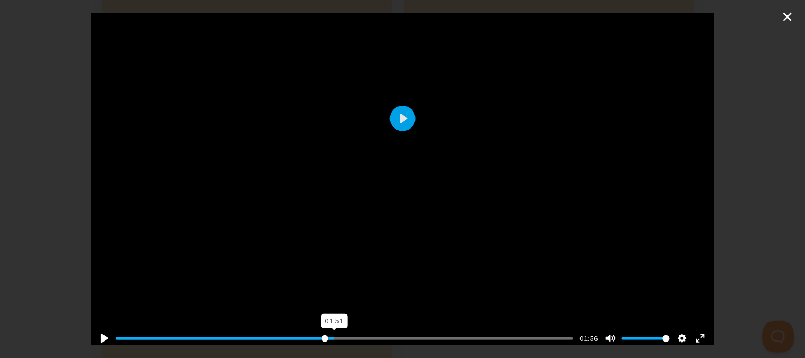
click at [321, 333] on input "Seek" at bounding box center [345, 338] width 458 height 10
drag, startPoint x: 321, startPoint y: 333, endPoint x: 300, endPoint y: 333, distance: 21.2
click at [300, 333] on input "Seek" at bounding box center [345, 338] width 458 height 10
drag, startPoint x: 300, startPoint y: 333, endPoint x: 284, endPoint y: 332, distance: 15.4
click at [284, 333] on input "Seek" at bounding box center [345, 338] width 458 height 10
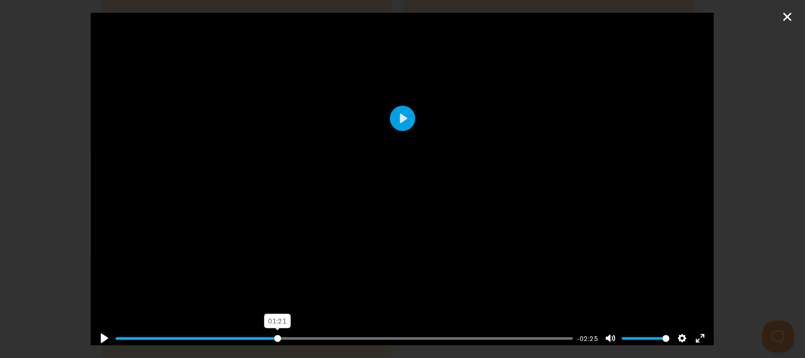
drag, startPoint x: 284, startPoint y: 332, endPoint x: 274, endPoint y: 332, distance: 10.1
click at [274, 333] on input "Seek" at bounding box center [345, 338] width 458 height 10
drag, startPoint x: 274, startPoint y: 332, endPoint x: 250, endPoint y: 330, distance: 24.5
click at [250, 333] on input "Seek" at bounding box center [345, 338] width 458 height 10
drag, startPoint x: 250, startPoint y: 330, endPoint x: 229, endPoint y: 329, distance: 21.3
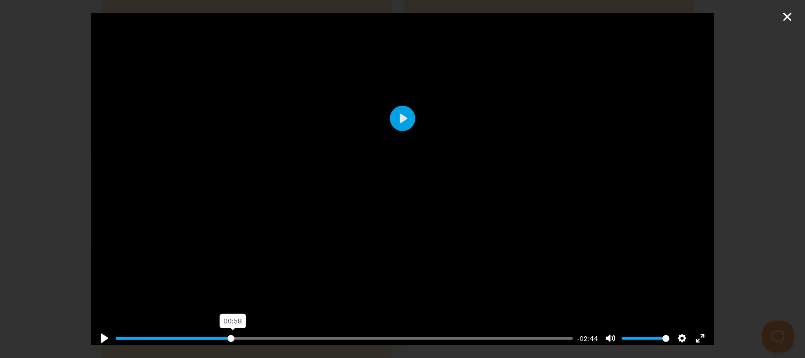
click at [229, 333] on input "Seek" at bounding box center [345, 338] width 458 height 10
drag, startPoint x: 229, startPoint y: 329, endPoint x: 210, endPoint y: 327, distance: 18.7
click at [210, 333] on input "Seek" at bounding box center [345, 338] width 458 height 10
drag, startPoint x: 210, startPoint y: 327, endPoint x: 188, endPoint y: 327, distance: 22.3
click at [188, 333] on input "Seek" at bounding box center [345, 338] width 458 height 10
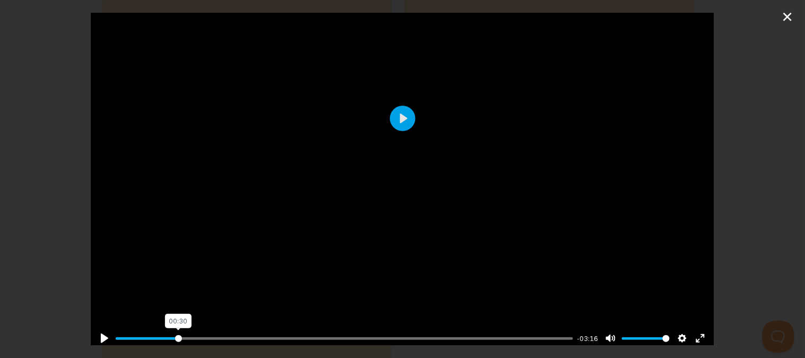
drag, startPoint x: 188, startPoint y: 327, endPoint x: 177, endPoint y: 327, distance: 10.6
click at [177, 333] on input "Seek" at bounding box center [345, 338] width 458 height 10
click at [166, 333] on input "Seek" at bounding box center [345, 338] width 458 height 10
click at [402, 117] on button "Play" at bounding box center [402, 118] width 25 height 25
click at [390, 168] on div at bounding box center [403, 118] width 624 height 468
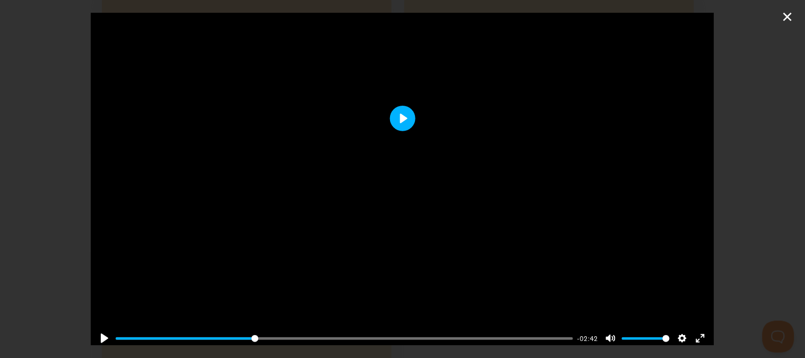
click at [391, 119] on button "Play" at bounding box center [402, 118] width 25 height 25
click at [303, 333] on input "Seek" at bounding box center [345, 338] width 458 height 10
click at [324, 333] on input "Seek" at bounding box center [345, 338] width 458 height 10
click at [351, 324] on div "Pause Play % buffered 02:00 -02:04 Unmute Mute Disable captions Enable captions…" at bounding box center [403, 331] width 624 height 41
click at [351, 333] on input "Seek" at bounding box center [345, 338] width 458 height 10
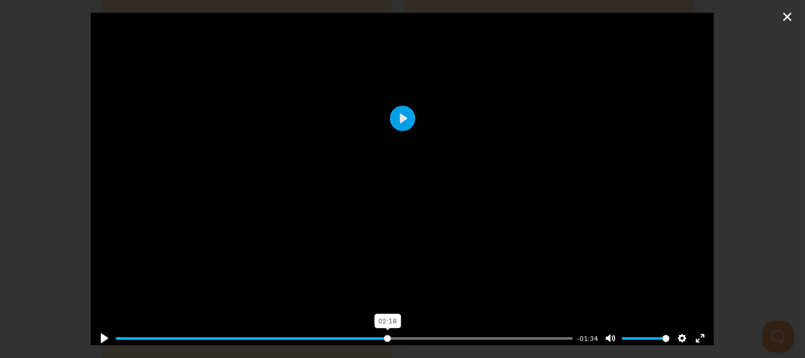
click at [383, 333] on input "Seek" at bounding box center [345, 338] width 458 height 10
click at [403, 333] on input "Seek" at bounding box center [345, 338] width 458 height 10
click at [423, 325] on div "Pause Play % buffered 02:40 -01:22 Unmute Mute Disable captions Enable captions…" at bounding box center [403, 331] width 624 height 41
click at [438, 323] on div "Pause Play % buffered 02:40 -01:21 Unmute Mute Disable captions Enable captions…" at bounding box center [403, 331] width 624 height 41
click at [433, 333] on input "Seek" at bounding box center [345, 338] width 458 height 10
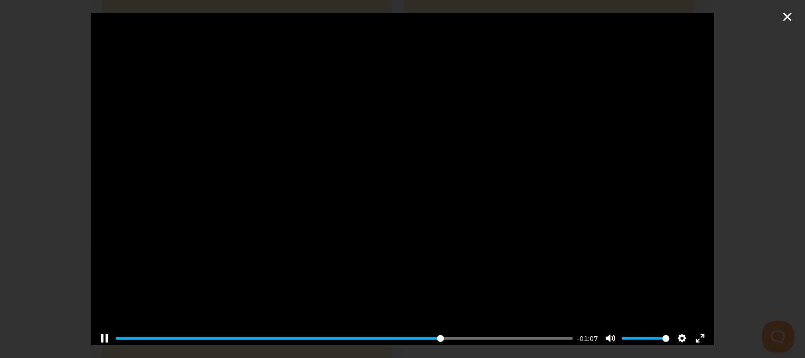
click at [446, 325] on div "Pause Play % buffered 02:50 -01:07 Unmute Mute Disable captions Enable captions…" at bounding box center [403, 331] width 624 height 41
click at [459, 333] on input "Seek" at bounding box center [345, 338] width 458 height 10
click at [482, 333] on input "Seek" at bounding box center [345, 338] width 458 height 10
click at [495, 333] on input "Seek" at bounding box center [345, 338] width 458 height 10
click at [517, 326] on div "Pause Play % buffered 03:29 -00:34 Unmute Mute Disable captions Enable captions…" at bounding box center [403, 331] width 624 height 41
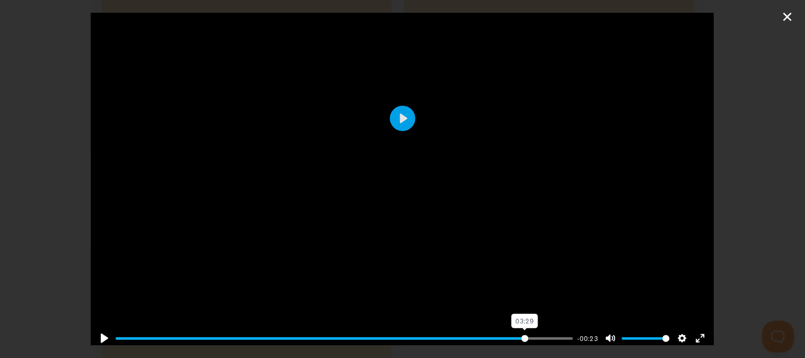
click at [517, 333] on input "Seek" at bounding box center [345, 338] width 458 height 10
click at [467, 268] on div at bounding box center [403, 118] width 624 height 468
type input "99.05"
click at [756, 23] on div "Pause Play % buffered 03:41 -00:02 Unmute Mute Disable captions Enable captions…" at bounding box center [402, 179] width 805 height 358
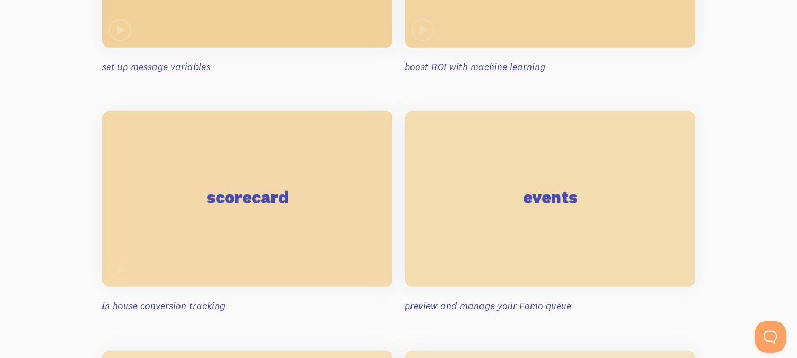
scroll to position [1686, 0]
click at [512, 243] on div "events" at bounding box center [550, 199] width 290 height 176
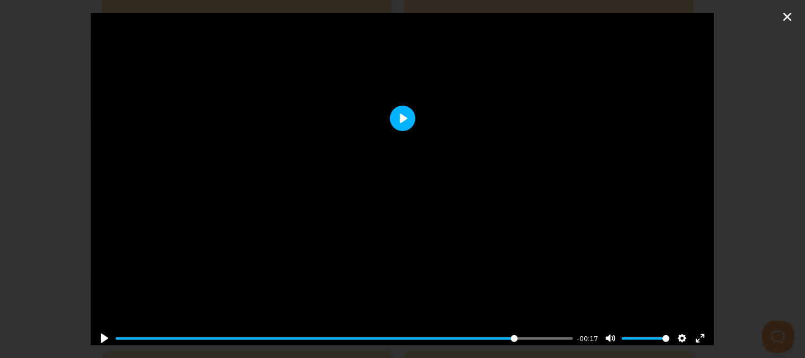
click at [400, 108] on button "Play" at bounding box center [402, 118] width 25 height 25
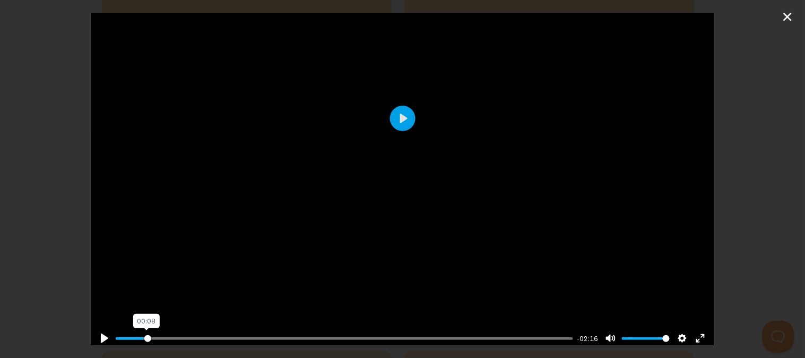
drag, startPoint x: 130, startPoint y: 328, endPoint x: 147, endPoint y: 330, distance: 17.1
click at [147, 333] on input "Seek" at bounding box center [345, 338] width 458 height 10
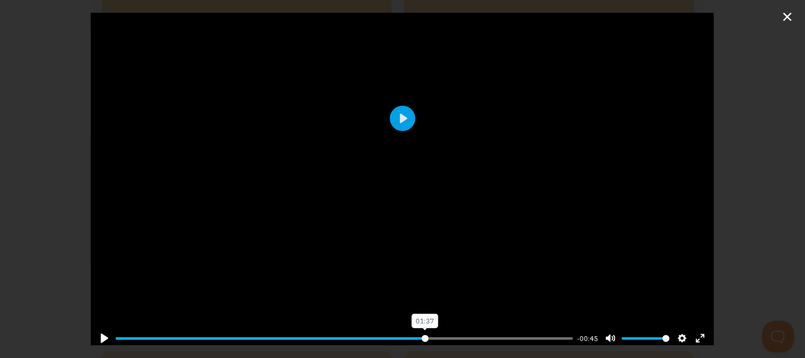
drag, startPoint x: 147, startPoint y: 330, endPoint x: 419, endPoint y: 305, distance: 273.4
click at [419, 333] on input "Seek" at bounding box center [345, 338] width 458 height 10
drag, startPoint x: 420, startPoint y: 331, endPoint x: 463, endPoint y: 331, distance: 43.5
click at [463, 333] on input "Seek" at bounding box center [345, 338] width 458 height 10
drag, startPoint x: 463, startPoint y: 331, endPoint x: 541, endPoint y: 324, distance: 78.3
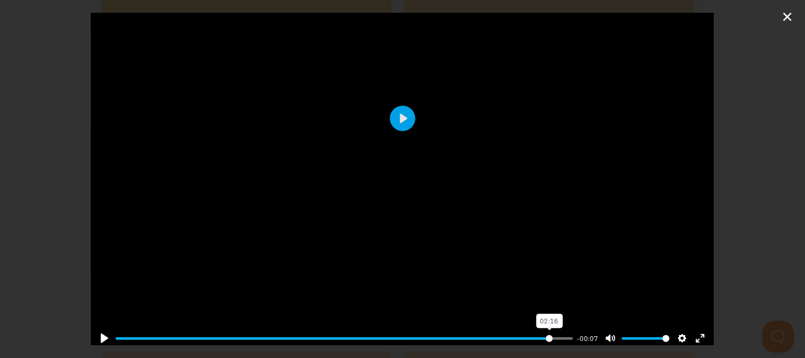
click at [541, 333] on input "Seek" at bounding box center [345, 338] width 458 height 10
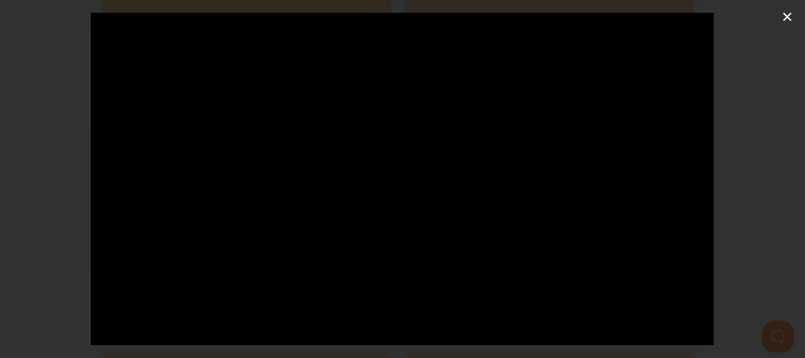
click at [793, 18] on div "Pause Play % buffered 02:16 -00:02 Unmute Mute Disable captions Enable captions…" at bounding box center [402, 179] width 805 height 358
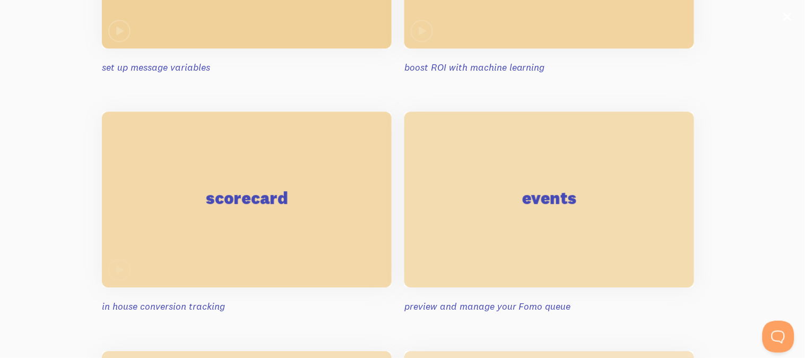
type input "98.24"
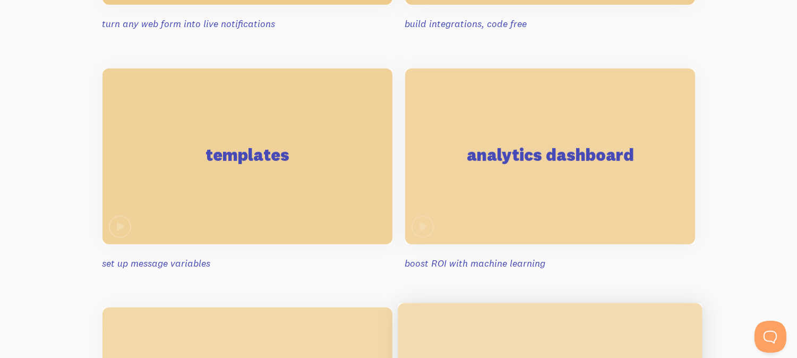
scroll to position [1490, 0]
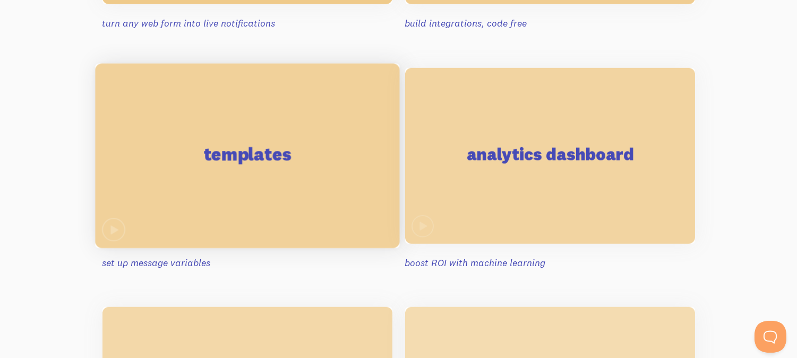
click at [331, 156] on div "templates" at bounding box center [247, 155] width 304 height 185
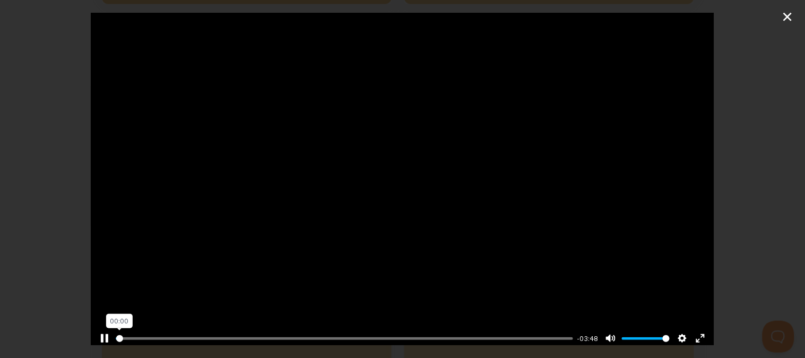
click at [119, 333] on input "Seek" at bounding box center [345, 338] width 458 height 10
drag, startPoint x: 119, startPoint y: 330, endPoint x: 127, endPoint y: 330, distance: 8.0
click at [127, 333] on input "Seek" at bounding box center [345, 338] width 458 height 10
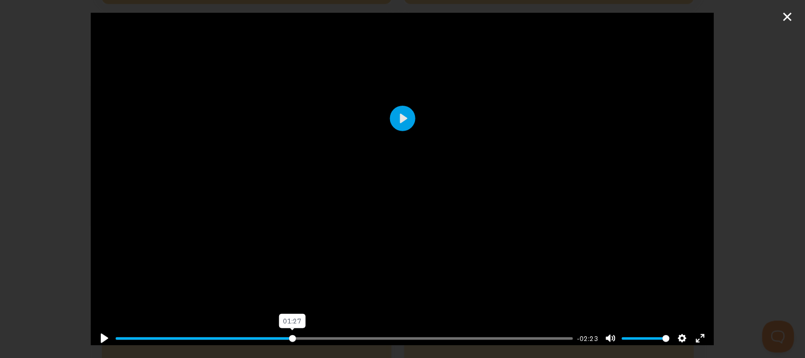
drag, startPoint x: 127, startPoint y: 330, endPoint x: 289, endPoint y: 314, distance: 162.6
click at [289, 333] on input "Seek" at bounding box center [345, 338] width 458 height 10
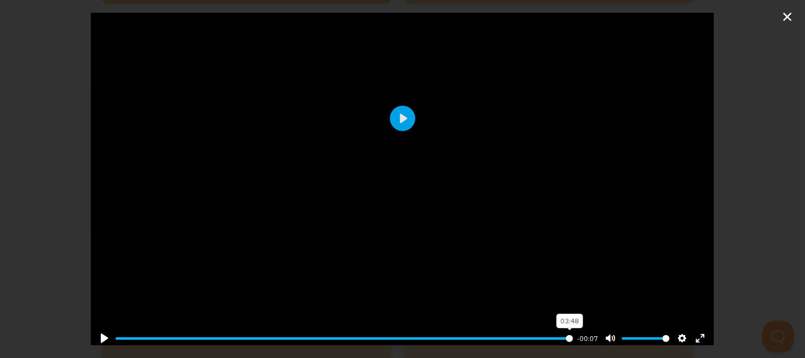
drag, startPoint x: 295, startPoint y: 331, endPoint x: 588, endPoint y: 325, distance: 293.6
click at [573, 333] on input "Seek" at bounding box center [345, 338] width 458 height 10
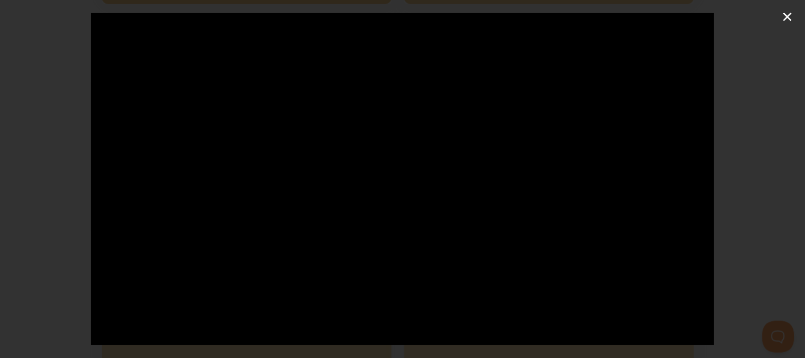
click at [787, 18] on div "Pause Play % buffered 03:48 -03:47 Unmute Mute Disable captions Enable captions…" at bounding box center [402, 179] width 805 height 358
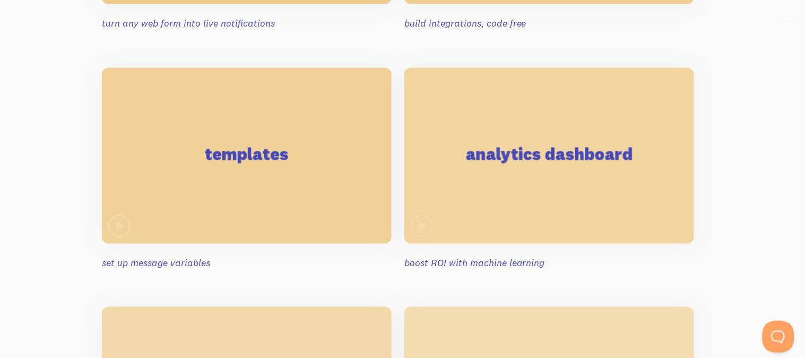
type input "0.53"
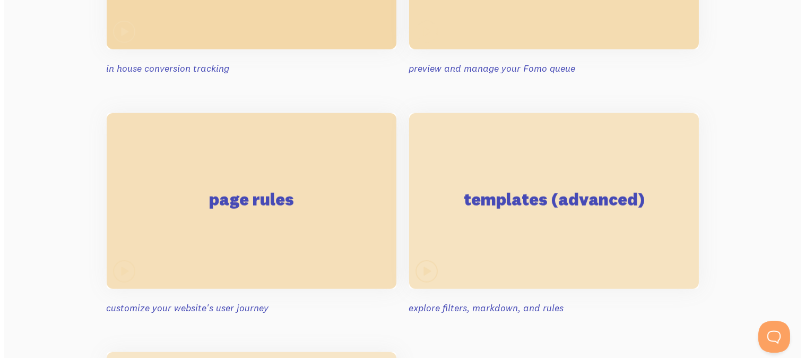
scroll to position [1950, 0]
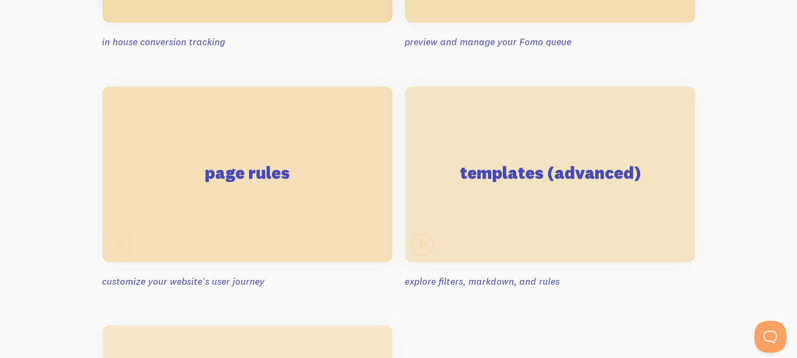
click at [580, 154] on div "templates (advanced)" at bounding box center [550, 175] width 290 height 176
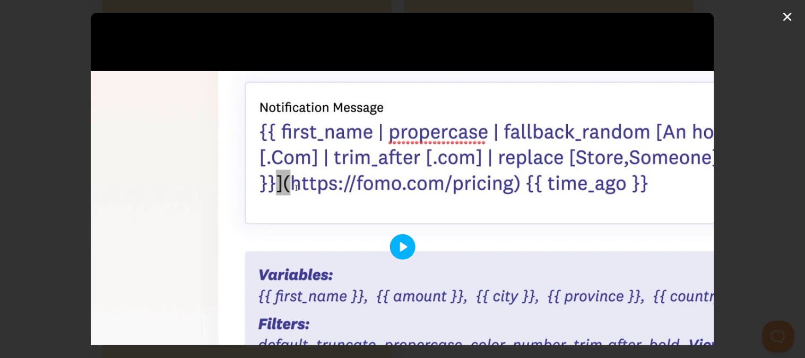
click at [390, 247] on button "Play" at bounding box center [402, 246] width 25 height 25
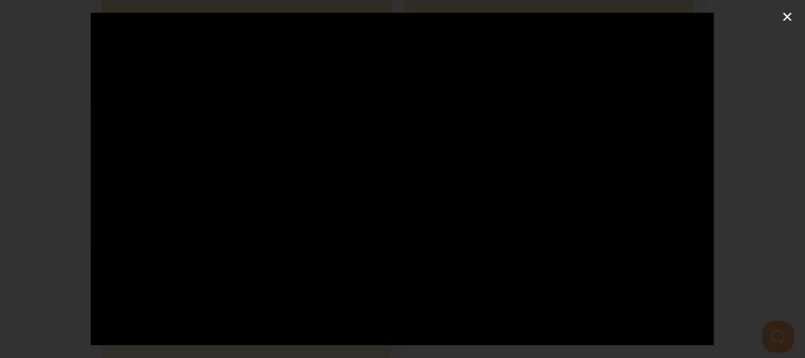
scroll to position [128, 0]
type input "1.2"
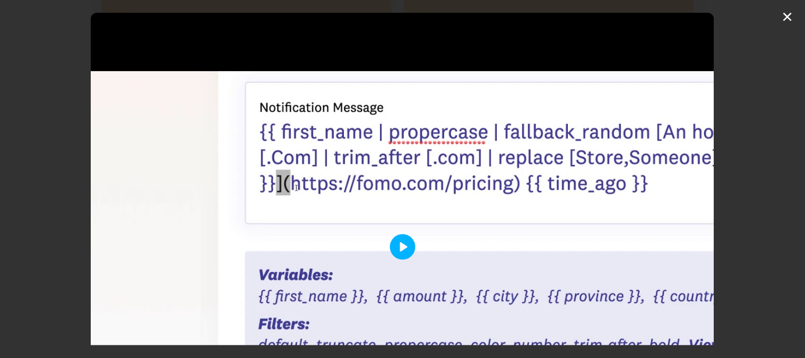
scroll to position [1950, 0]
click at [400, 243] on button "Play" at bounding box center [402, 246] width 25 height 25
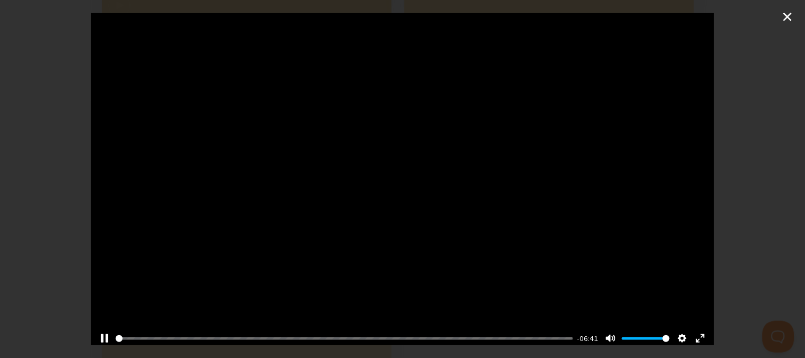
scroll to position [127, 0]
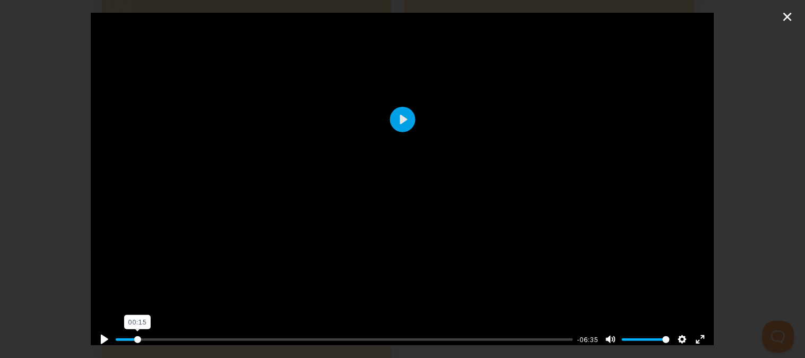
drag, startPoint x: 117, startPoint y: 330, endPoint x: 137, endPoint y: 333, distance: 19.8
click at [137, 334] on input "Seek" at bounding box center [345, 339] width 458 height 10
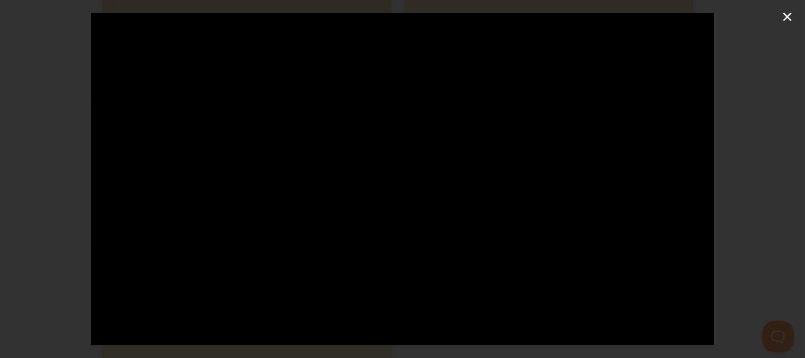
scroll to position [113, 0]
click at [346, 199] on div at bounding box center [403, 134] width 624 height 468
click at [404, 127] on button "Play" at bounding box center [402, 134] width 25 height 25
click at [487, 150] on div at bounding box center [403, 247] width 624 height 468
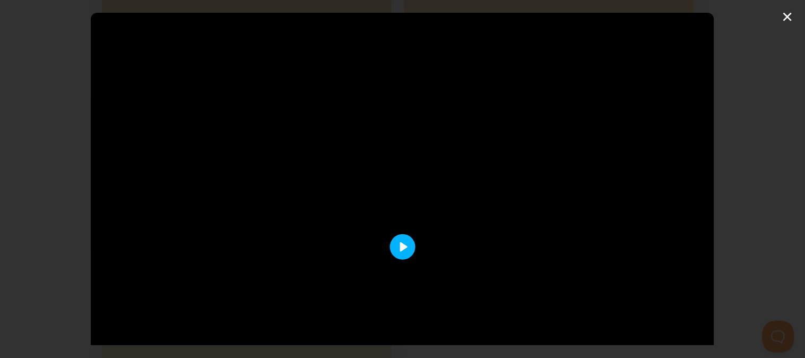
click at [399, 249] on button "Play" at bounding box center [402, 246] width 25 height 25
click at [370, 192] on div at bounding box center [403, 174] width 624 height 468
click at [399, 162] on button "Play" at bounding box center [402, 173] width 25 height 25
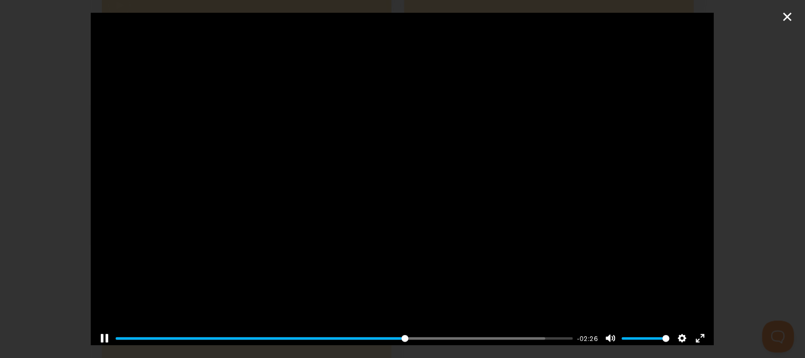
click at [374, 152] on div at bounding box center [403, 118] width 624 height 468
type input "63.48"
